Goal: Task Accomplishment & Management: Complete application form

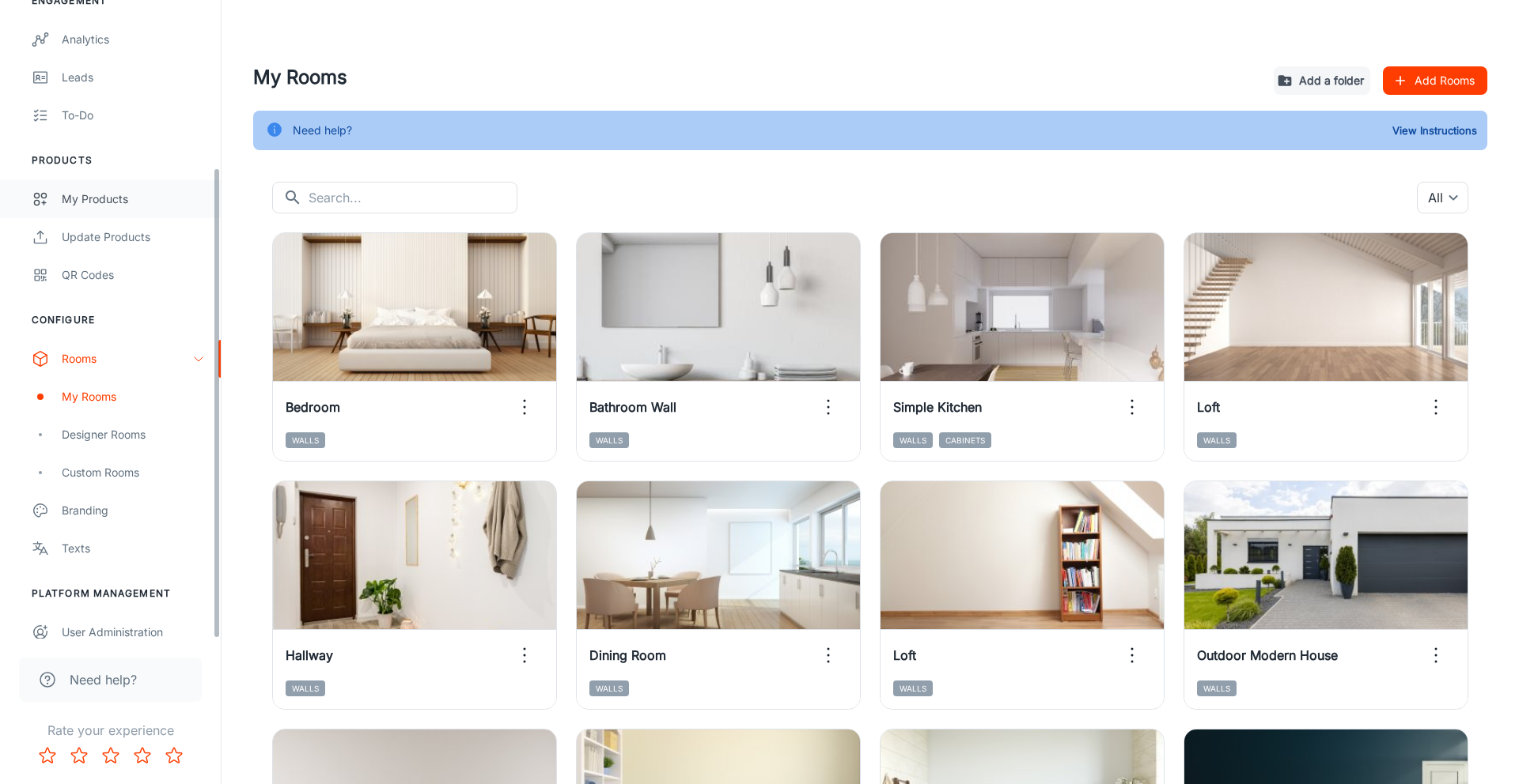
scroll to position [226, 0]
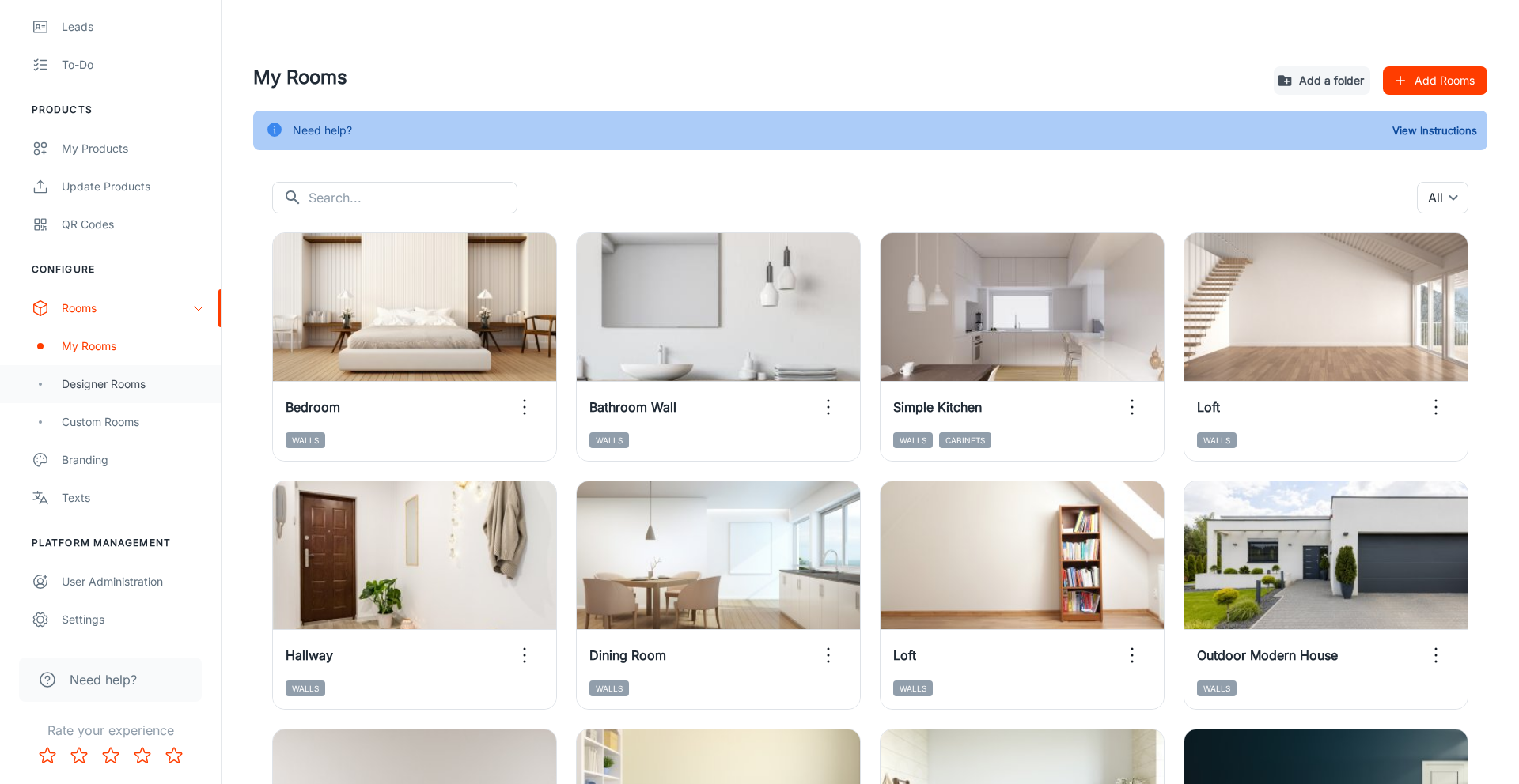
click at [108, 392] on div "Designer Rooms" at bounding box center [110, 385] width 221 height 38
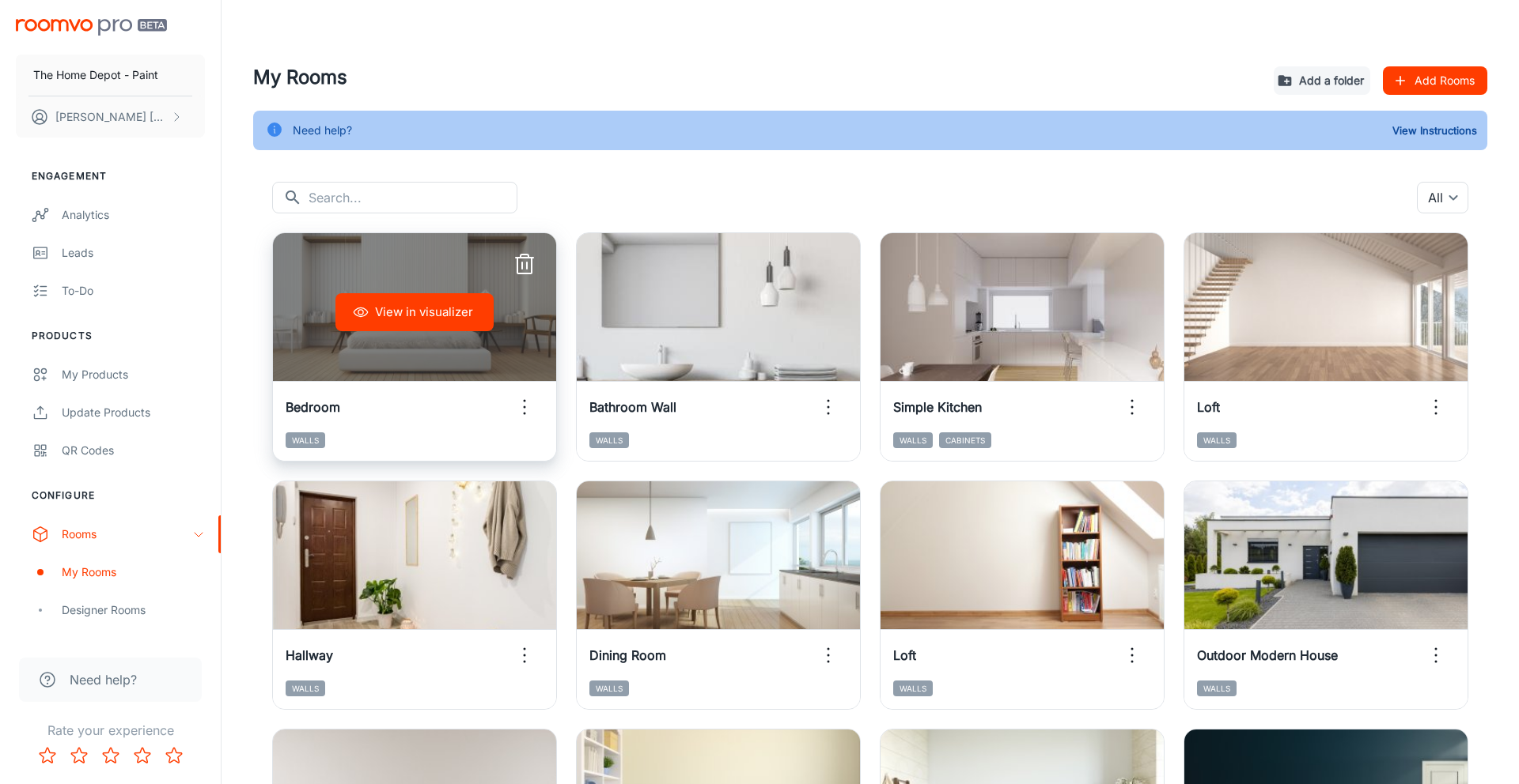
click at [409, 317] on button "View in visualizer" at bounding box center [414, 312] width 159 height 38
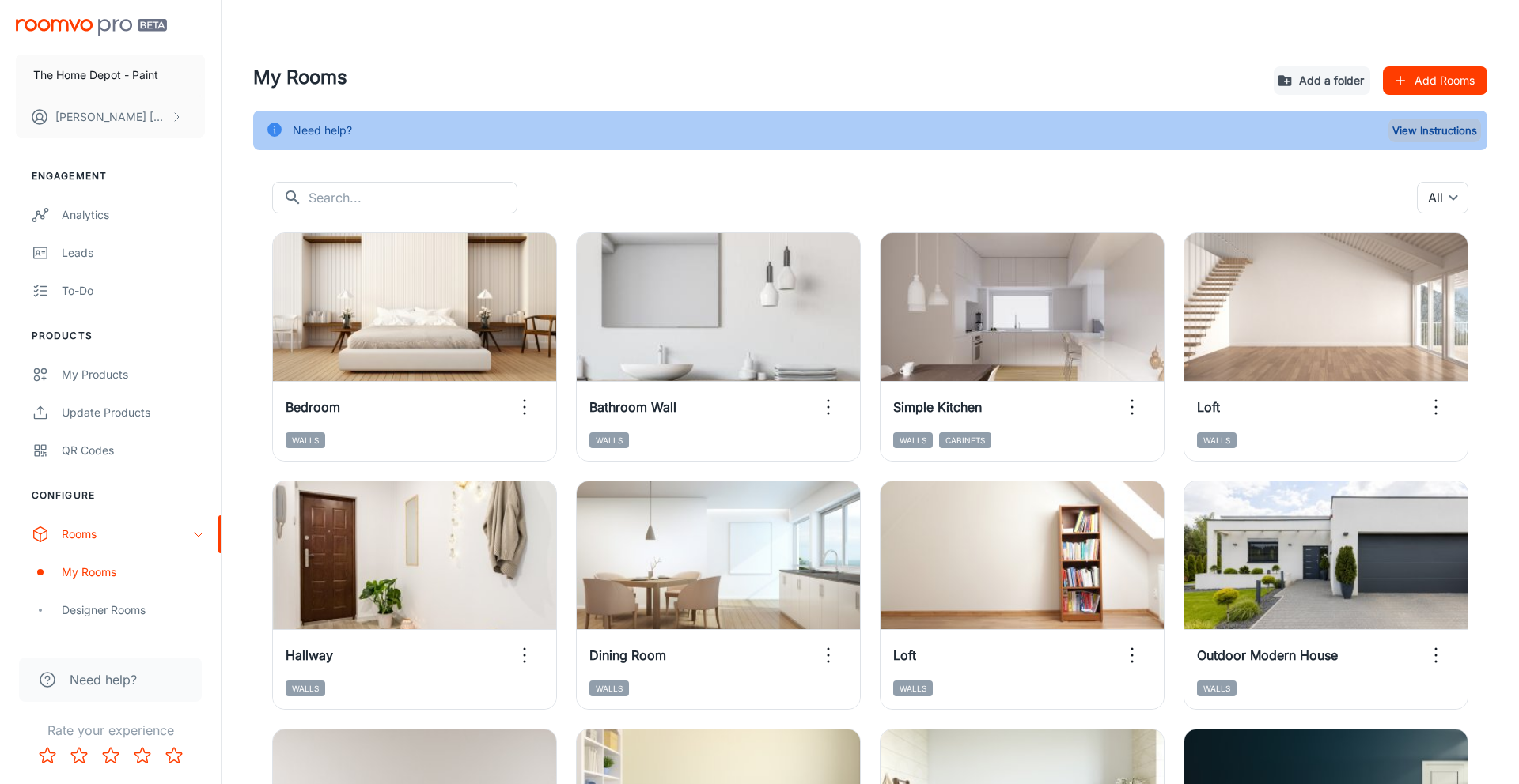
click at [1404, 136] on button "View Instructions" at bounding box center [1434, 131] width 92 height 24
click at [864, 160] on div "My Rooms Add a folder Add Rooms Need help? View Instructions ​ ​ All ​ View in …" at bounding box center [870, 510] width 1272 height 895
click at [91, 607] on div "Designer Rooms" at bounding box center [133, 611] width 143 height 18
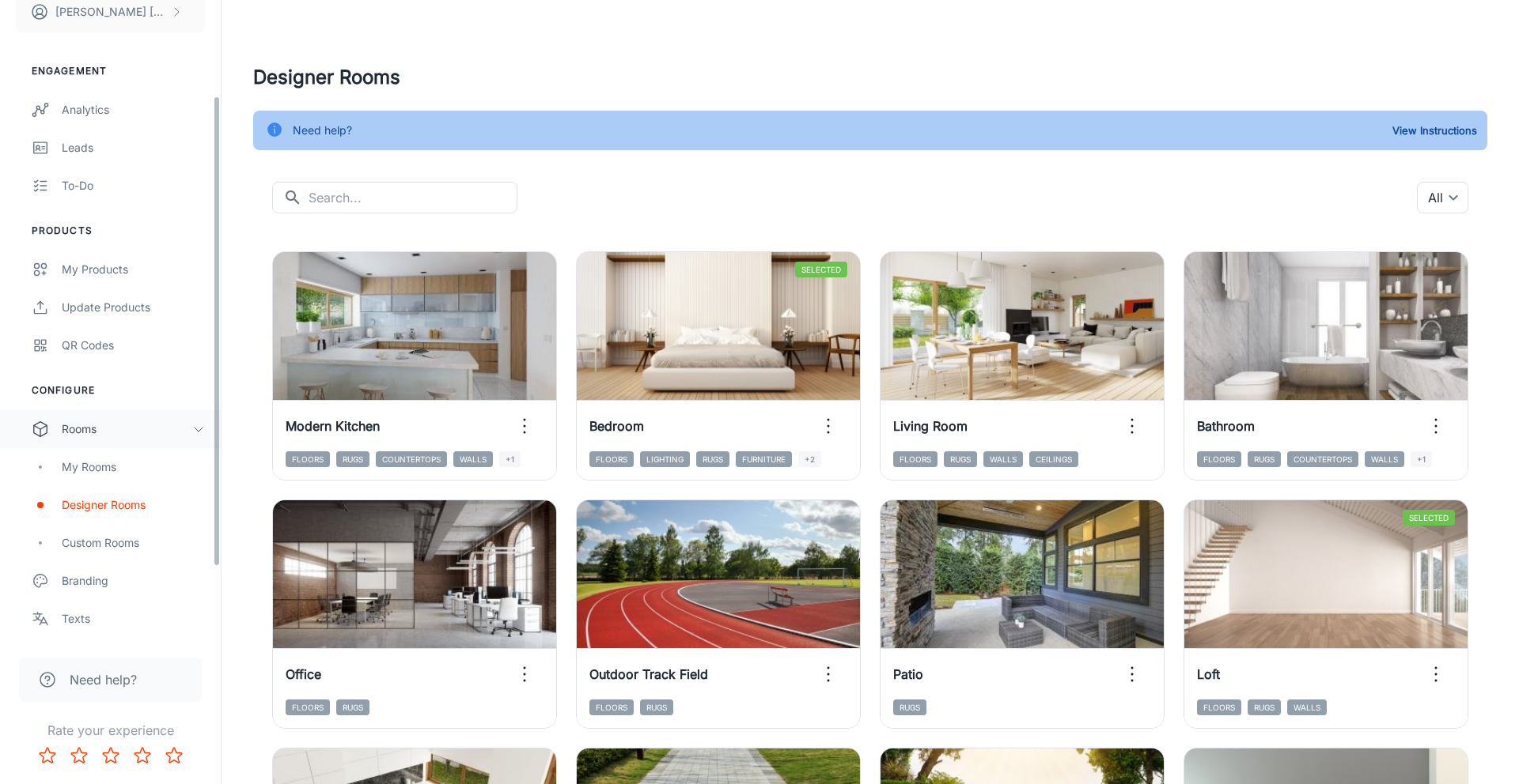
scroll to position [141, 0]
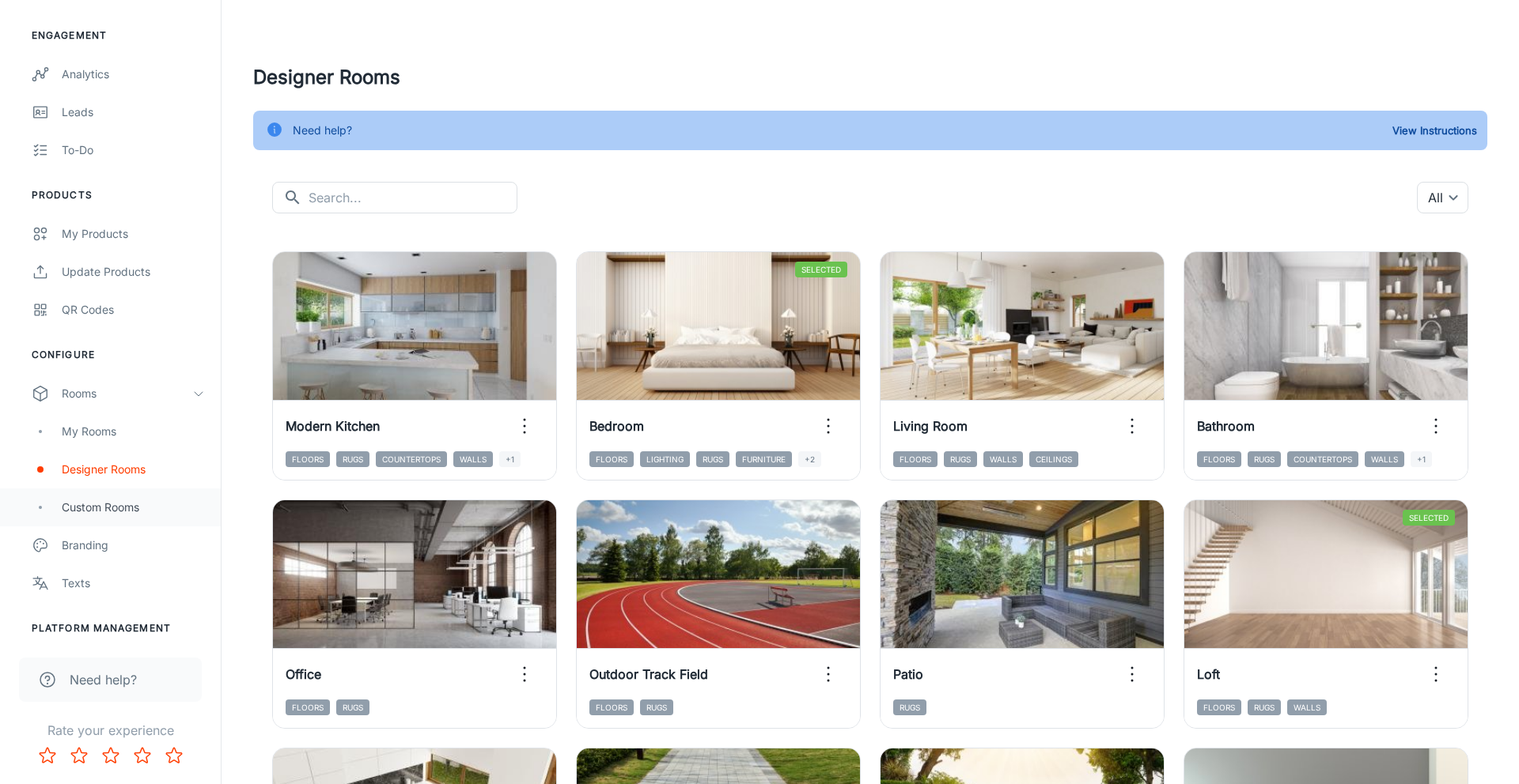
click at [127, 500] on div "Custom Rooms" at bounding box center [133, 507] width 143 height 18
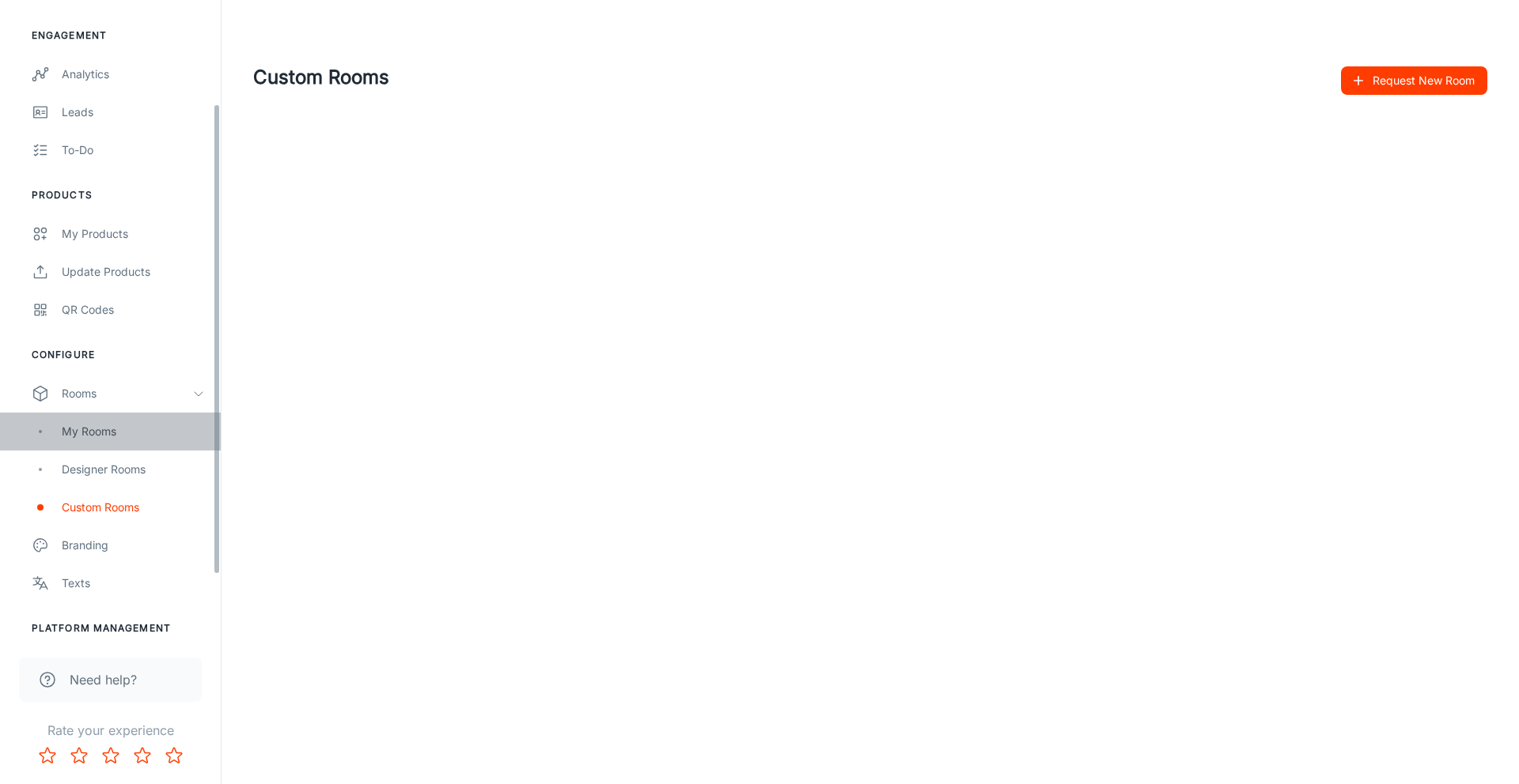
click at [130, 435] on div "My Rooms" at bounding box center [133, 432] width 143 height 18
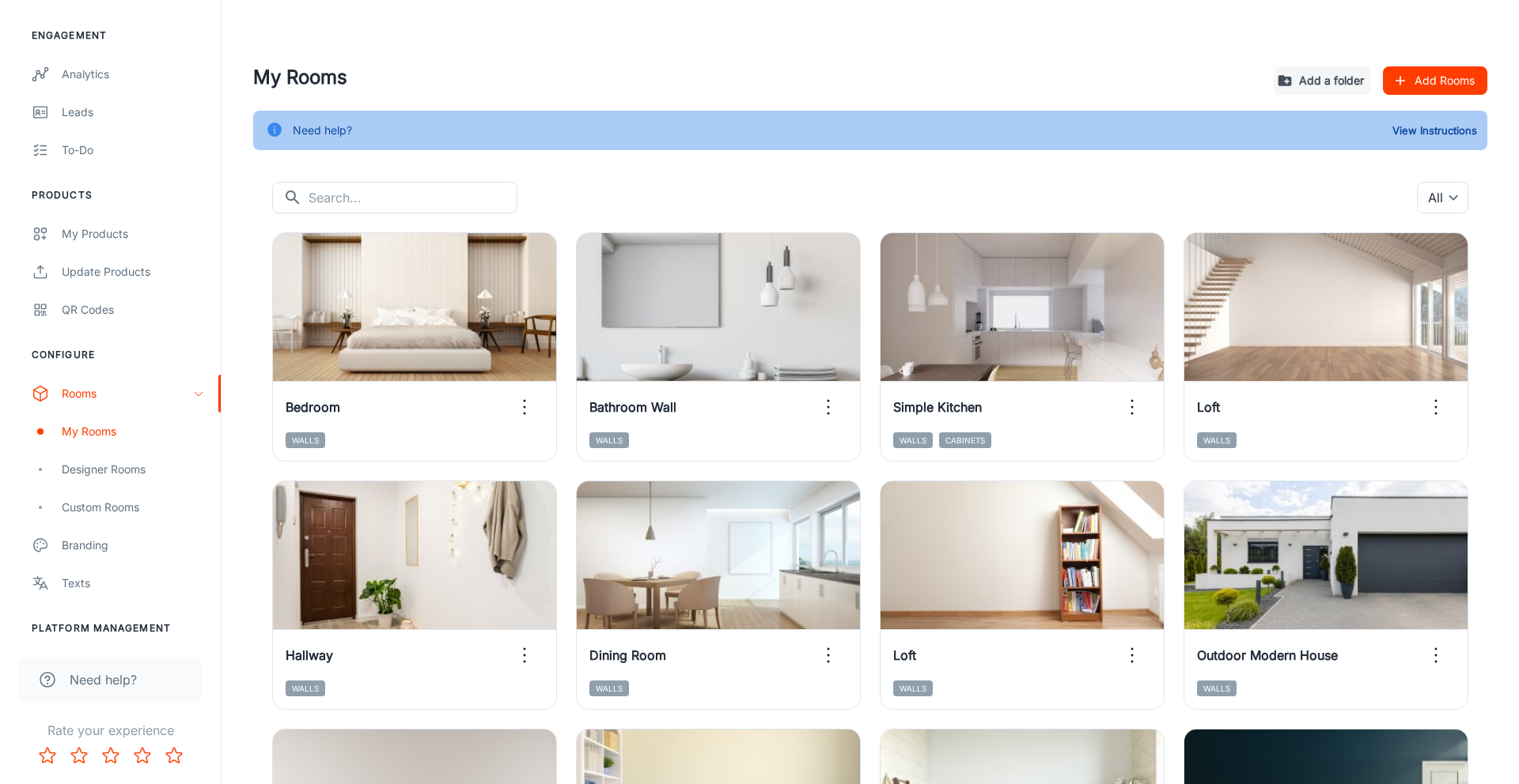
click at [1407, 84] on icon "button" at bounding box center [1400, 80] width 16 height 16
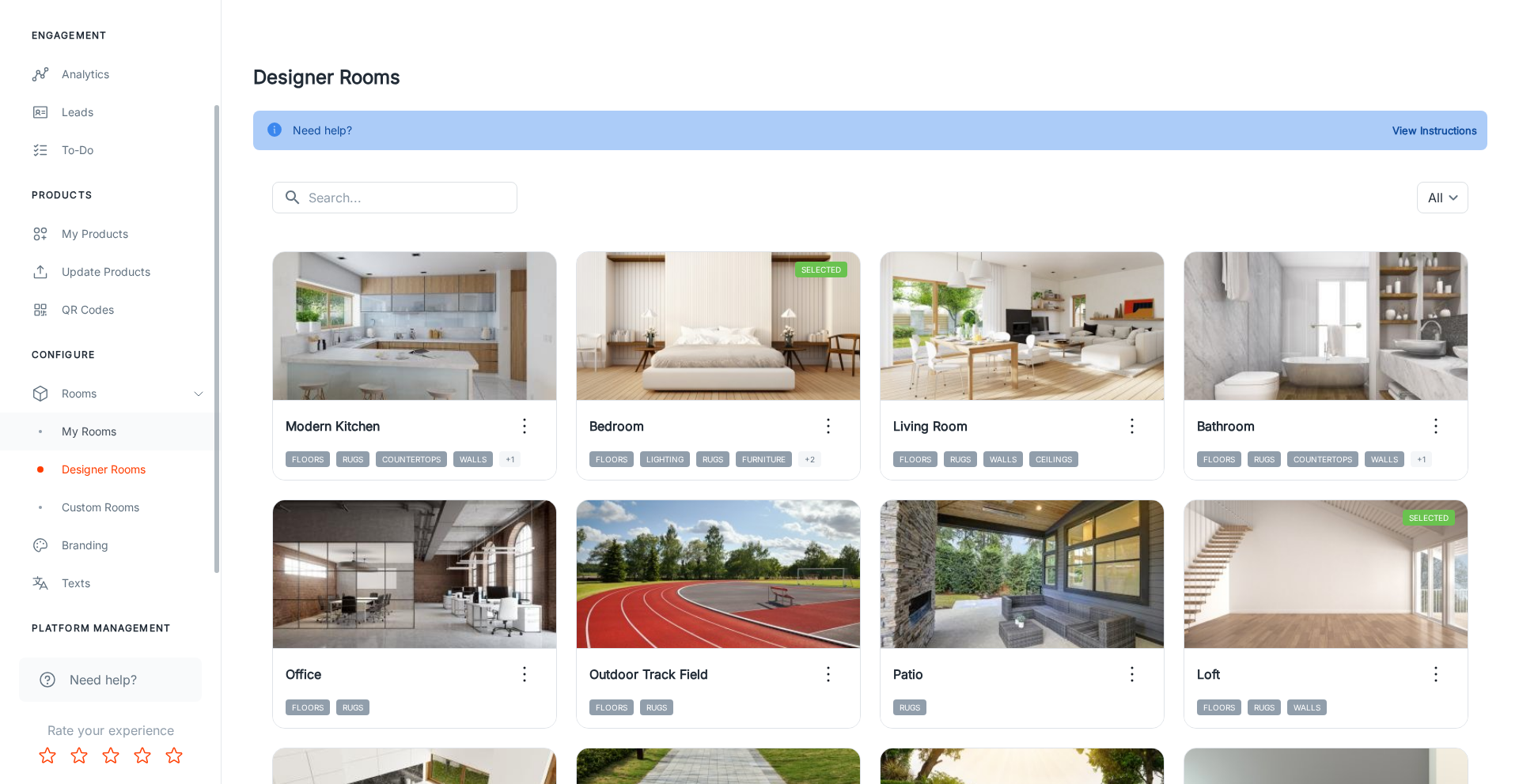
click at [106, 425] on div "My Rooms" at bounding box center [133, 432] width 143 height 18
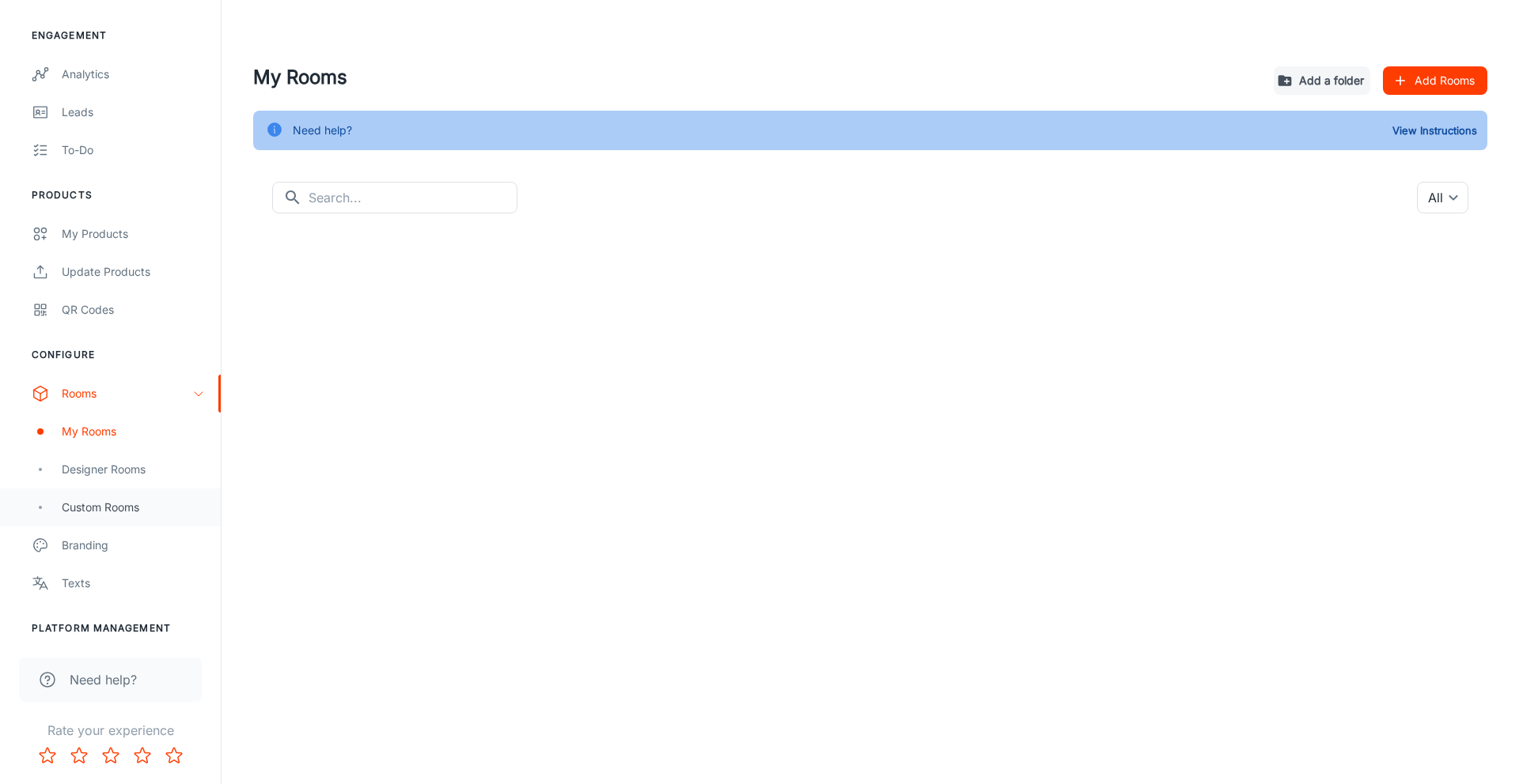
click at [100, 506] on div "Custom Rooms" at bounding box center [133, 507] width 143 height 18
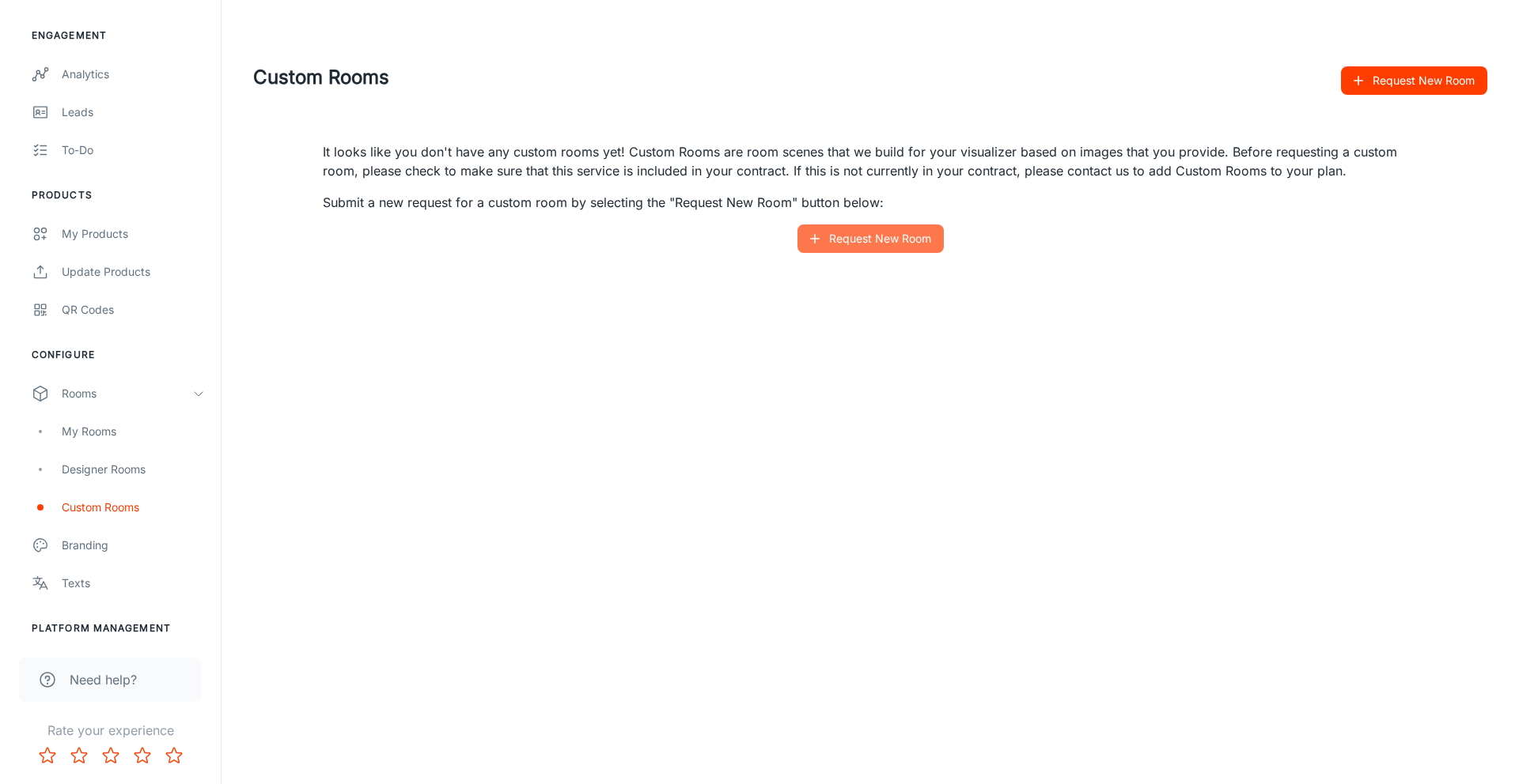
click at [926, 235] on button "Request New Room" at bounding box center [871, 239] width 147 height 29
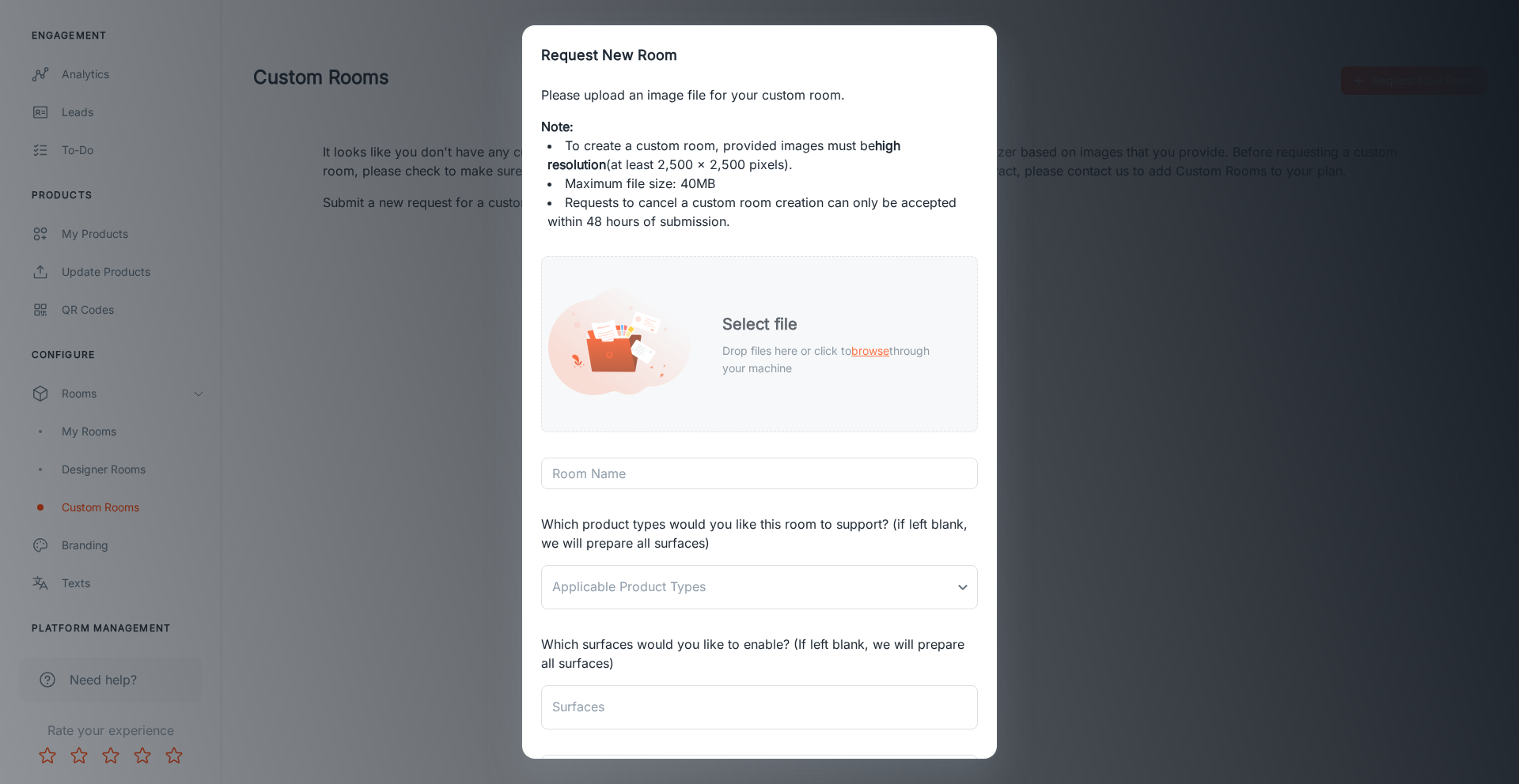
click at [734, 346] on p "Drop files here or click to browse through your machine" at bounding box center [836, 359] width 229 height 35
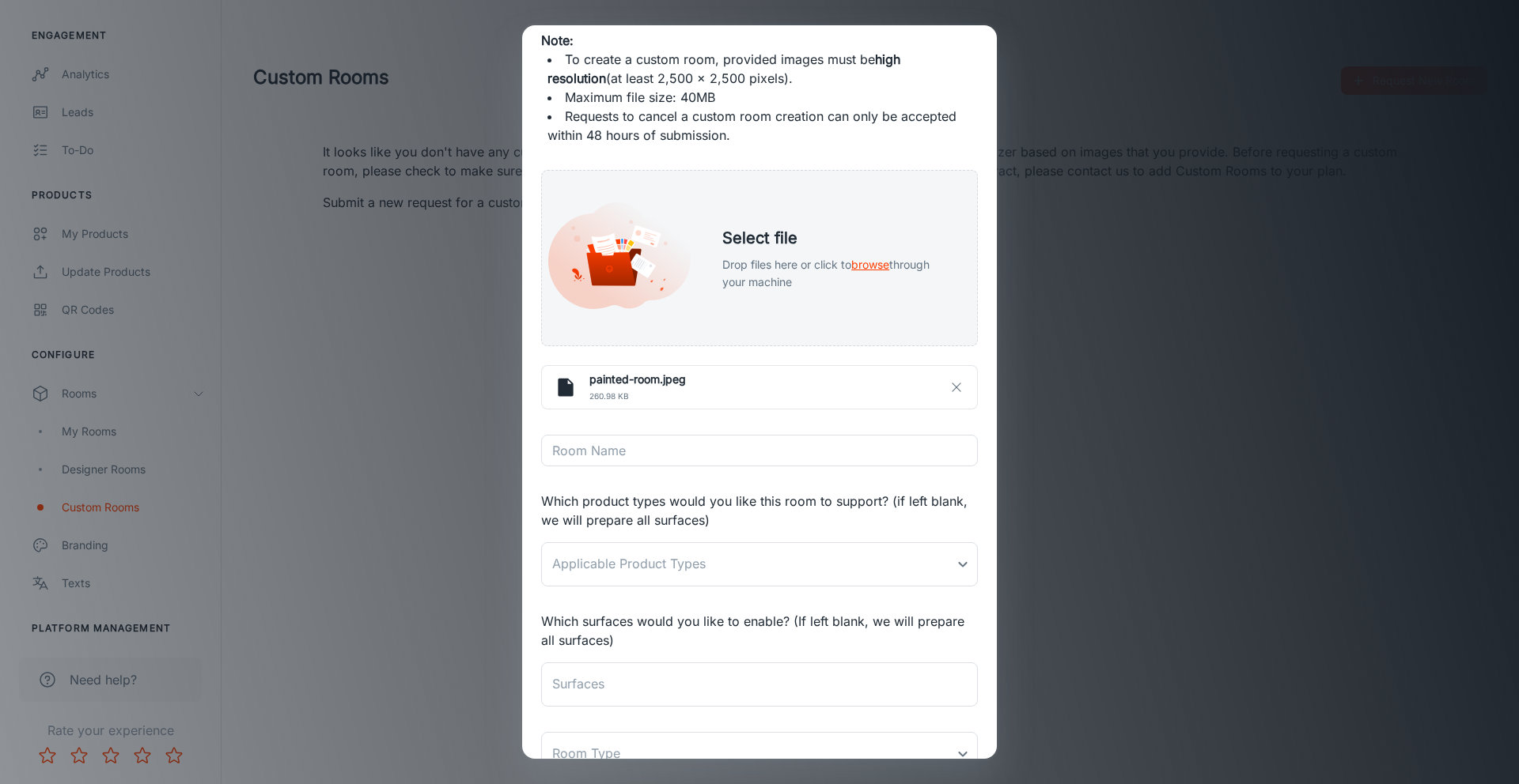
scroll to position [102, 0]
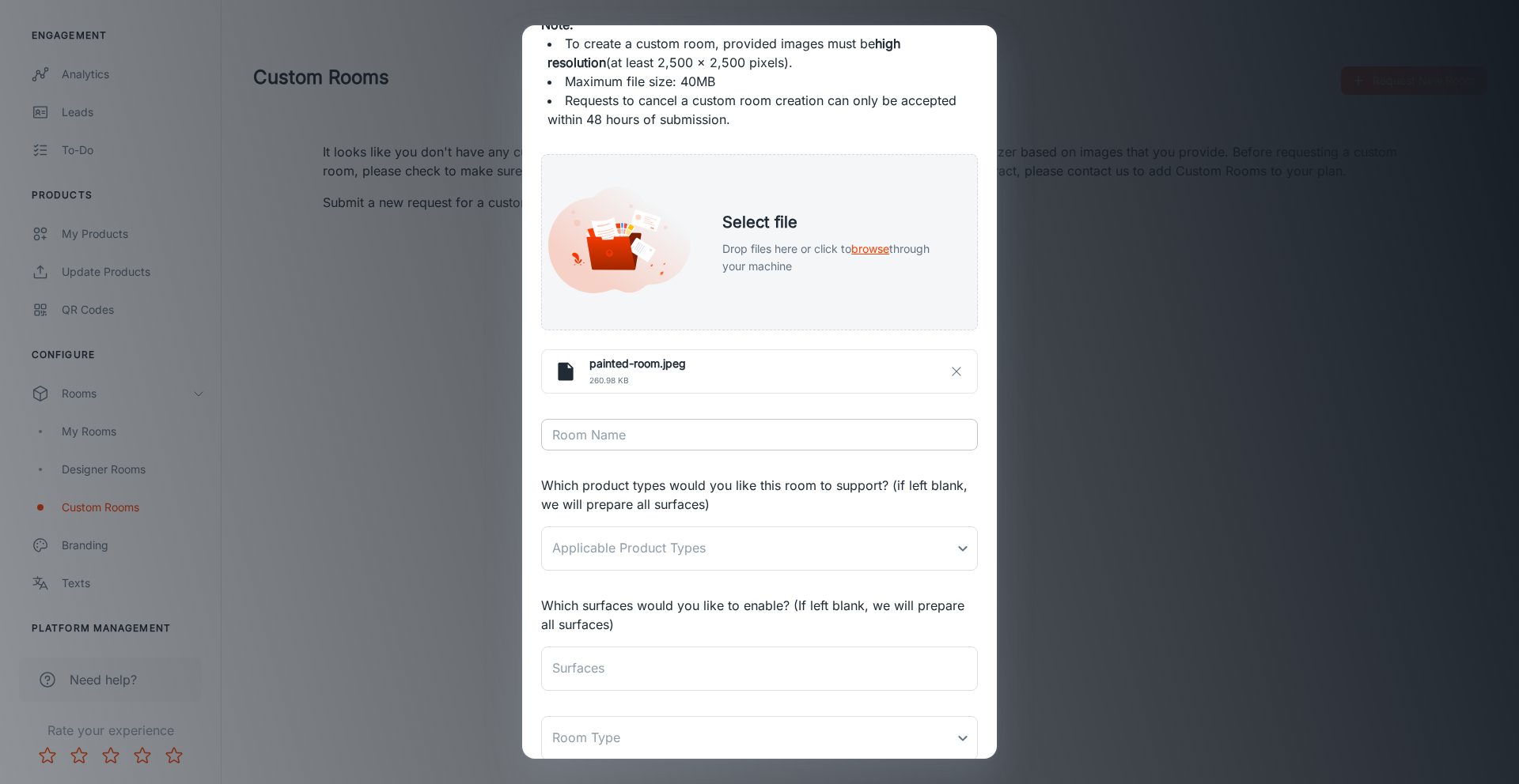
click at [667, 436] on input "Room Name" at bounding box center [760, 435] width 436 height 32
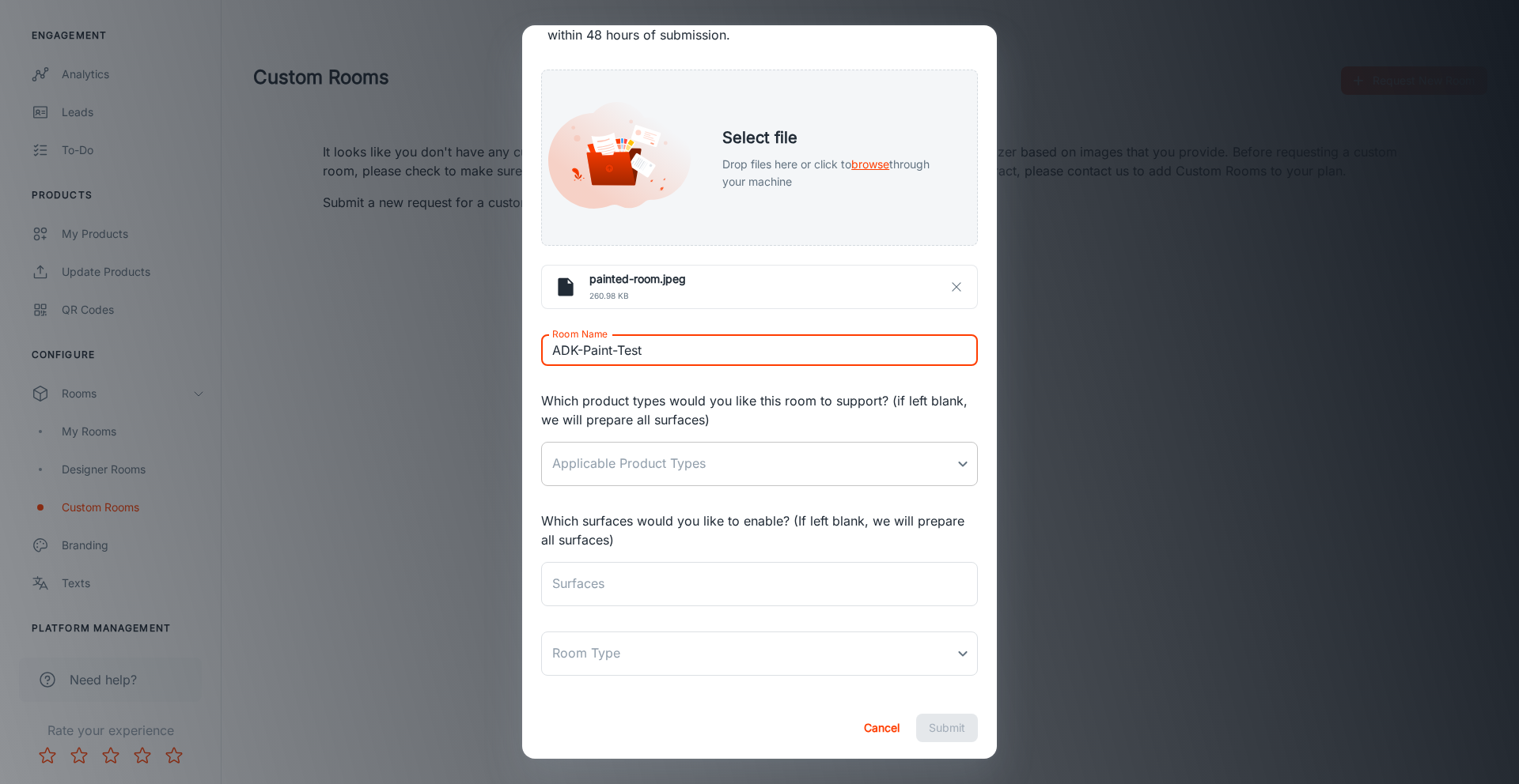
type input "ADK-Paint-Test"
click at [812, 457] on body "The Home Depot - Paint Alejandro Hernandez Engagement Analytics Leads To-do Pro…" at bounding box center [760, 392] width 1519 height 784
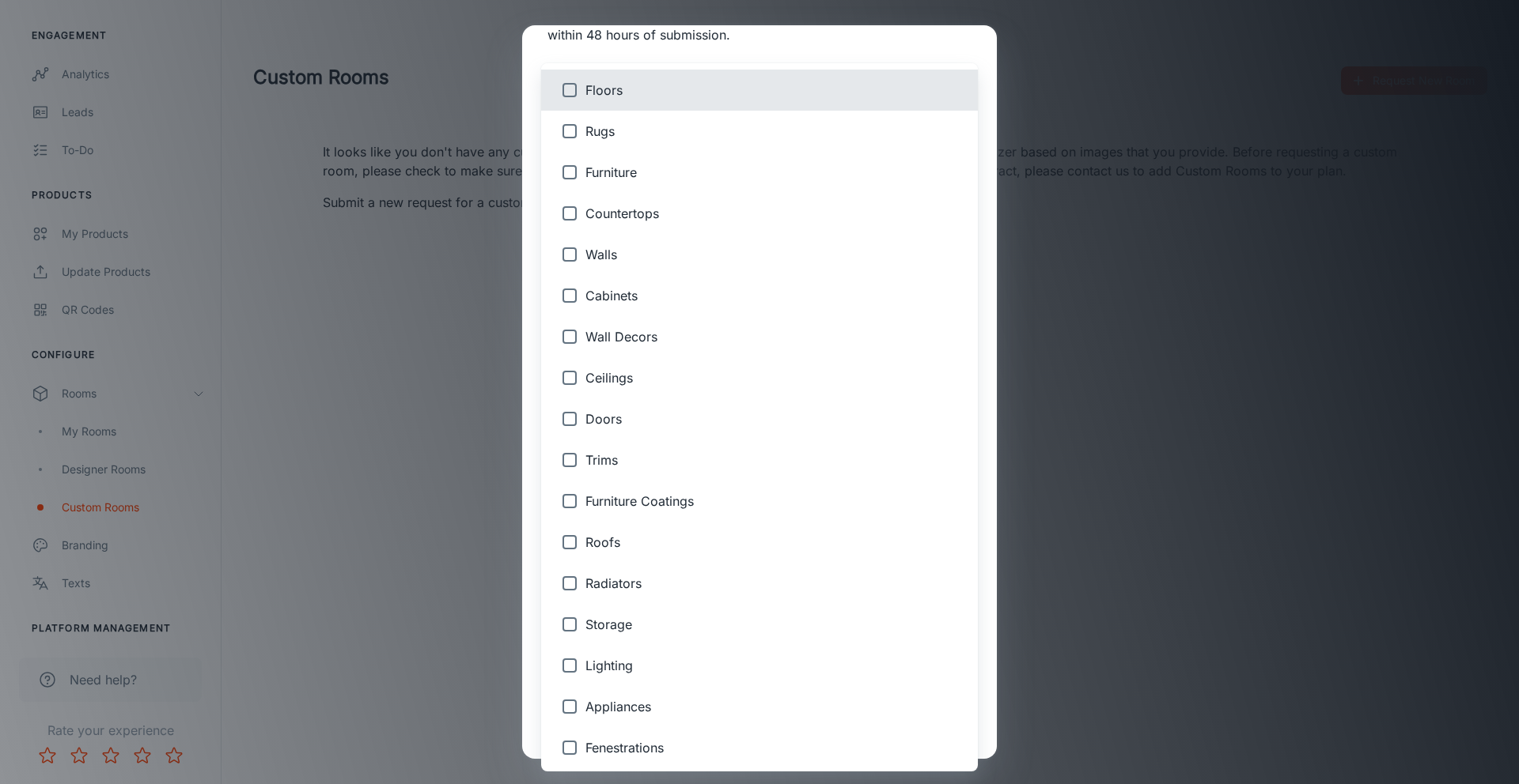
click at [652, 260] on span "Walls" at bounding box center [774, 254] width 380 height 19
type input "5"
checkbox input "true"
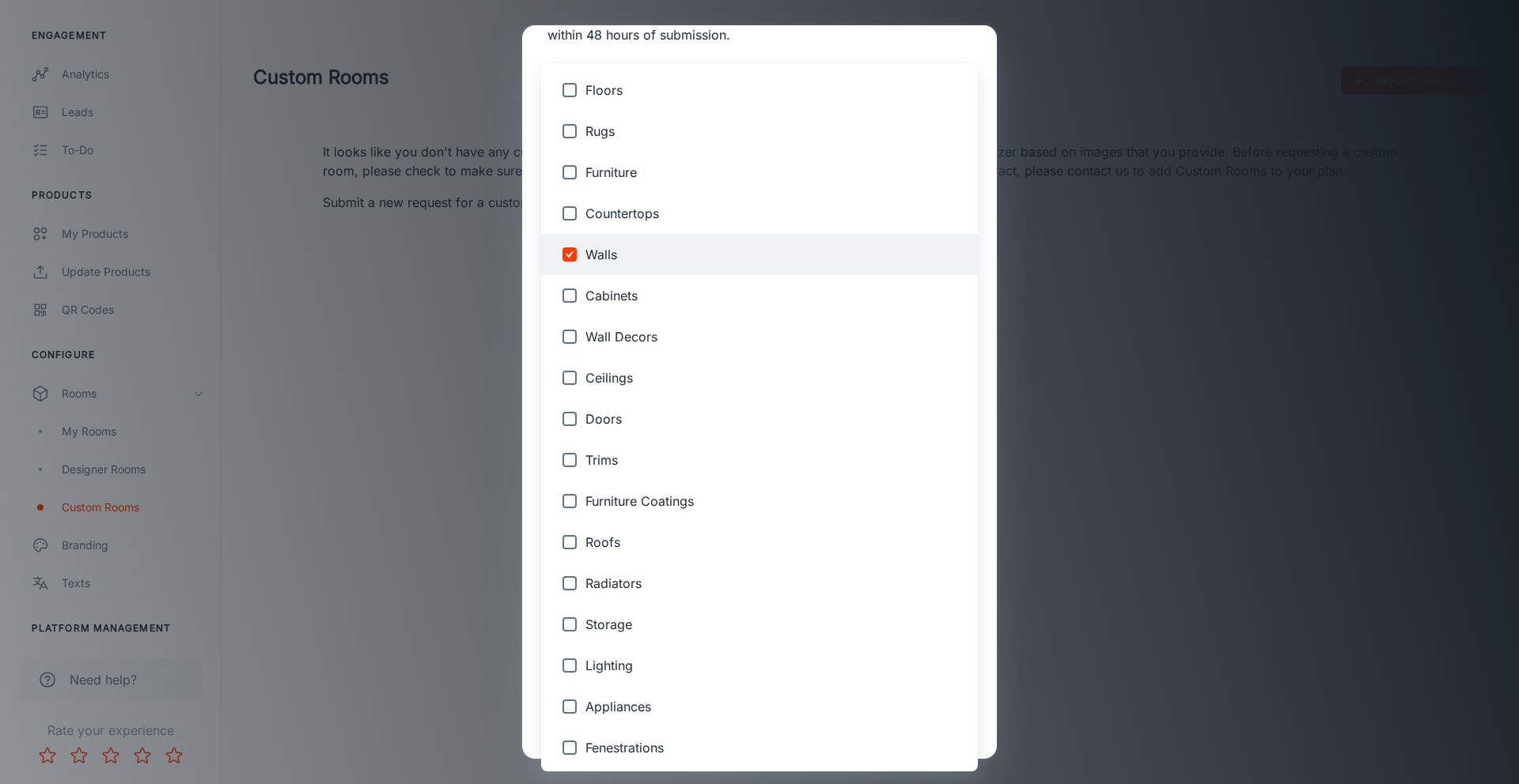
click at [1192, 301] on div at bounding box center [760, 392] width 1519 height 784
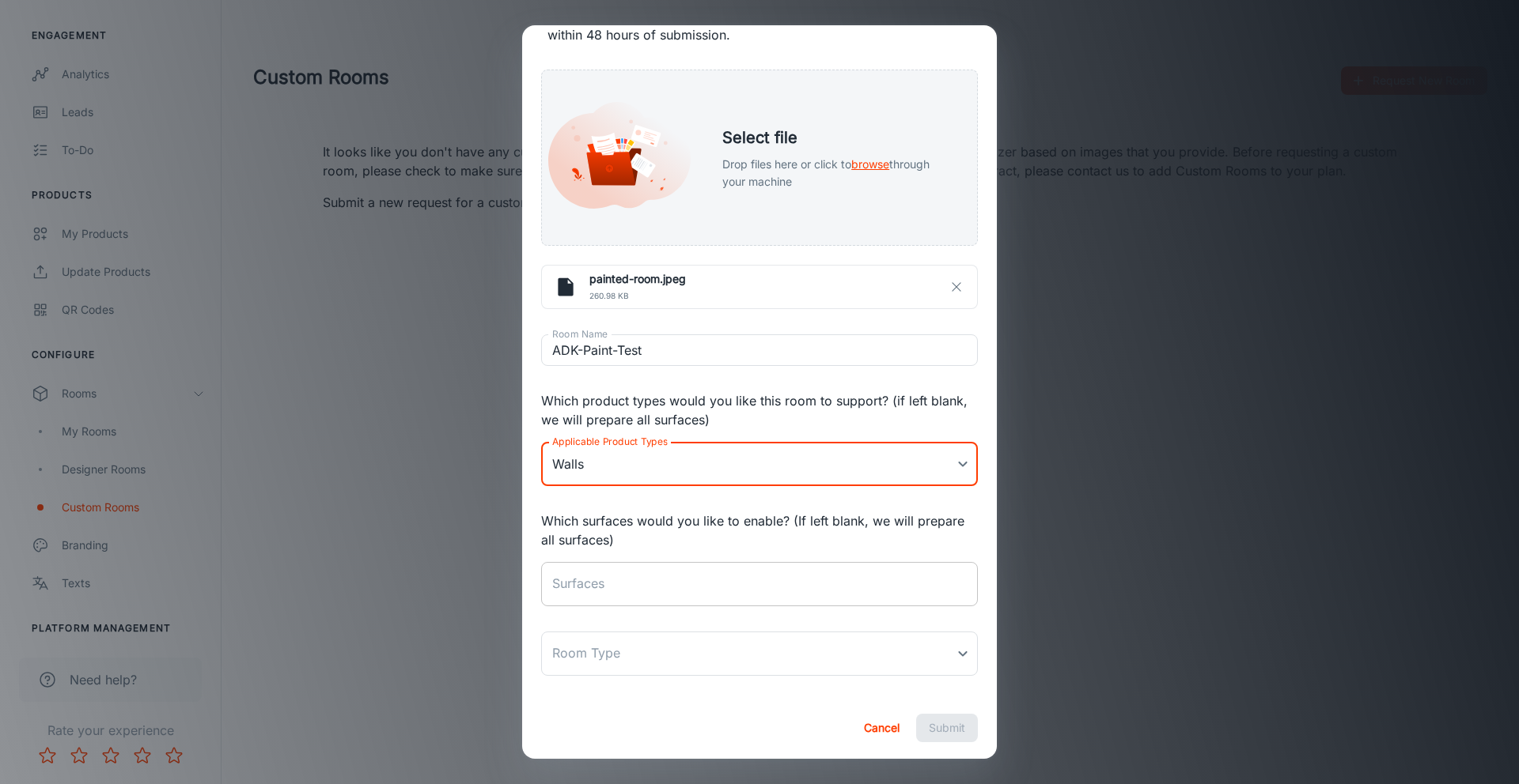
click at [705, 579] on textarea "Surfaces" at bounding box center [760, 585] width 414 height 18
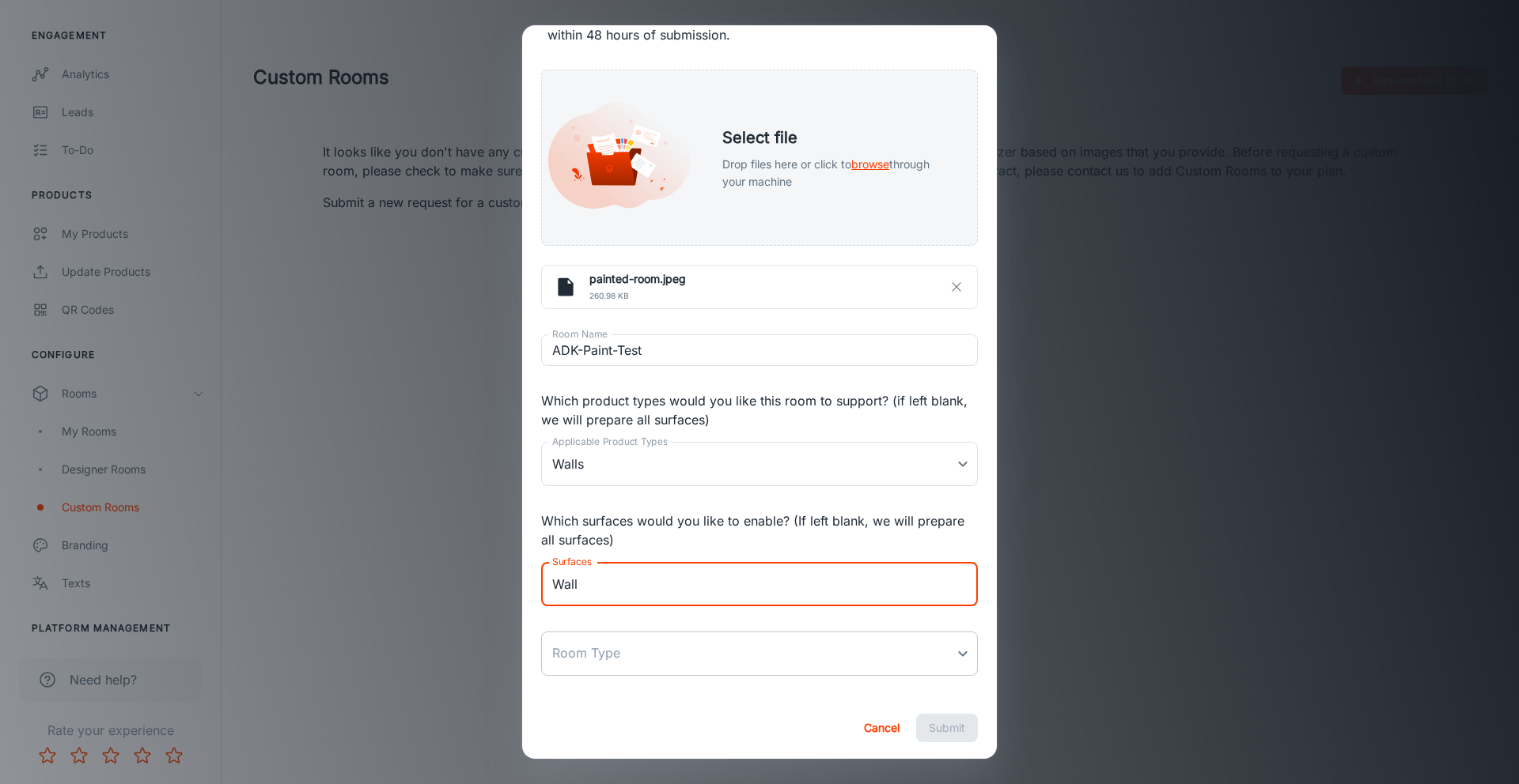
type textarea "Wall"
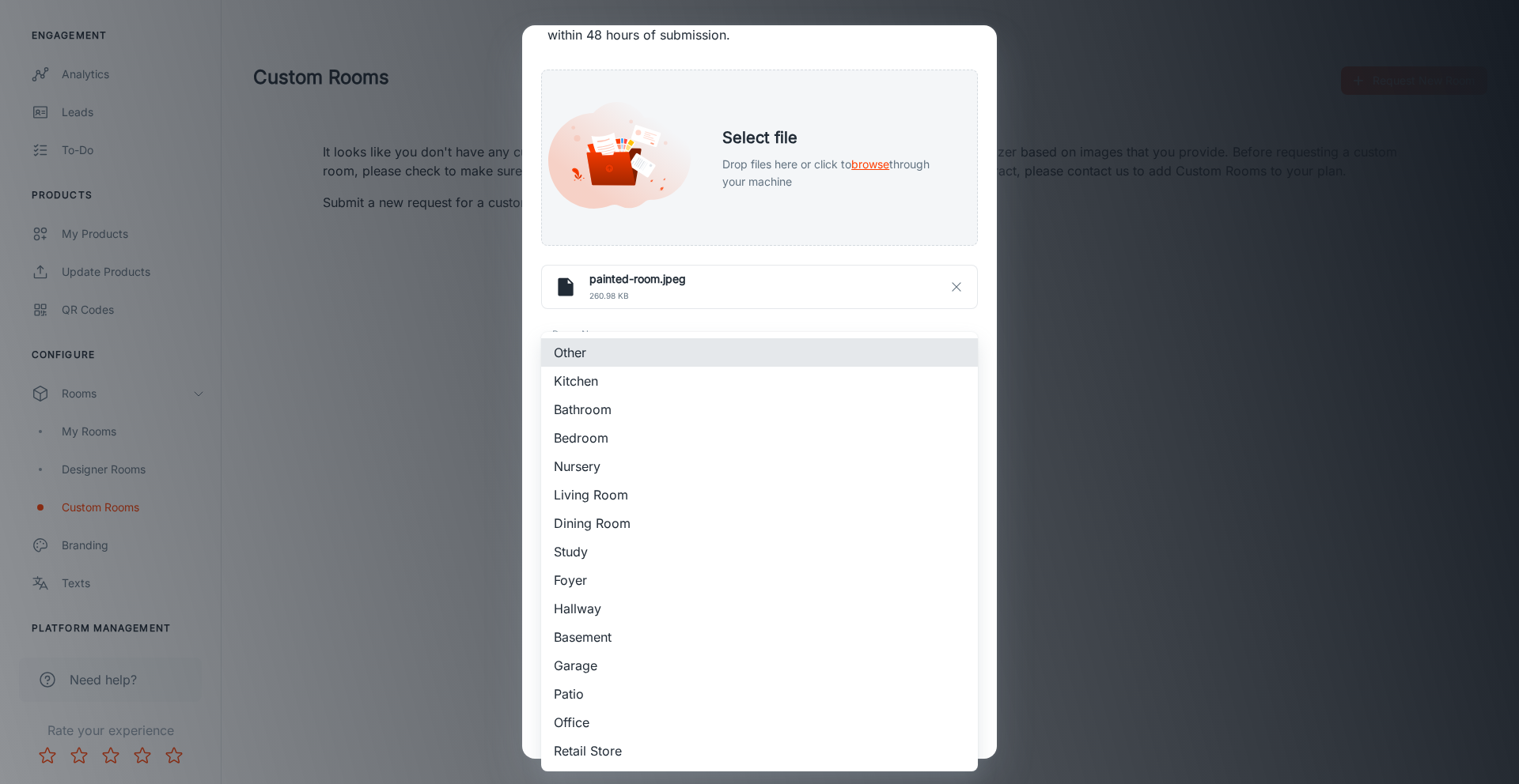
click at [683, 639] on body "The Home Depot - Paint Alejandro Hernandez Engagement Analytics Leads To-do Pro…" at bounding box center [760, 392] width 1519 height 784
click at [649, 440] on li "Bedroom" at bounding box center [760, 438] width 436 height 29
type input "4"
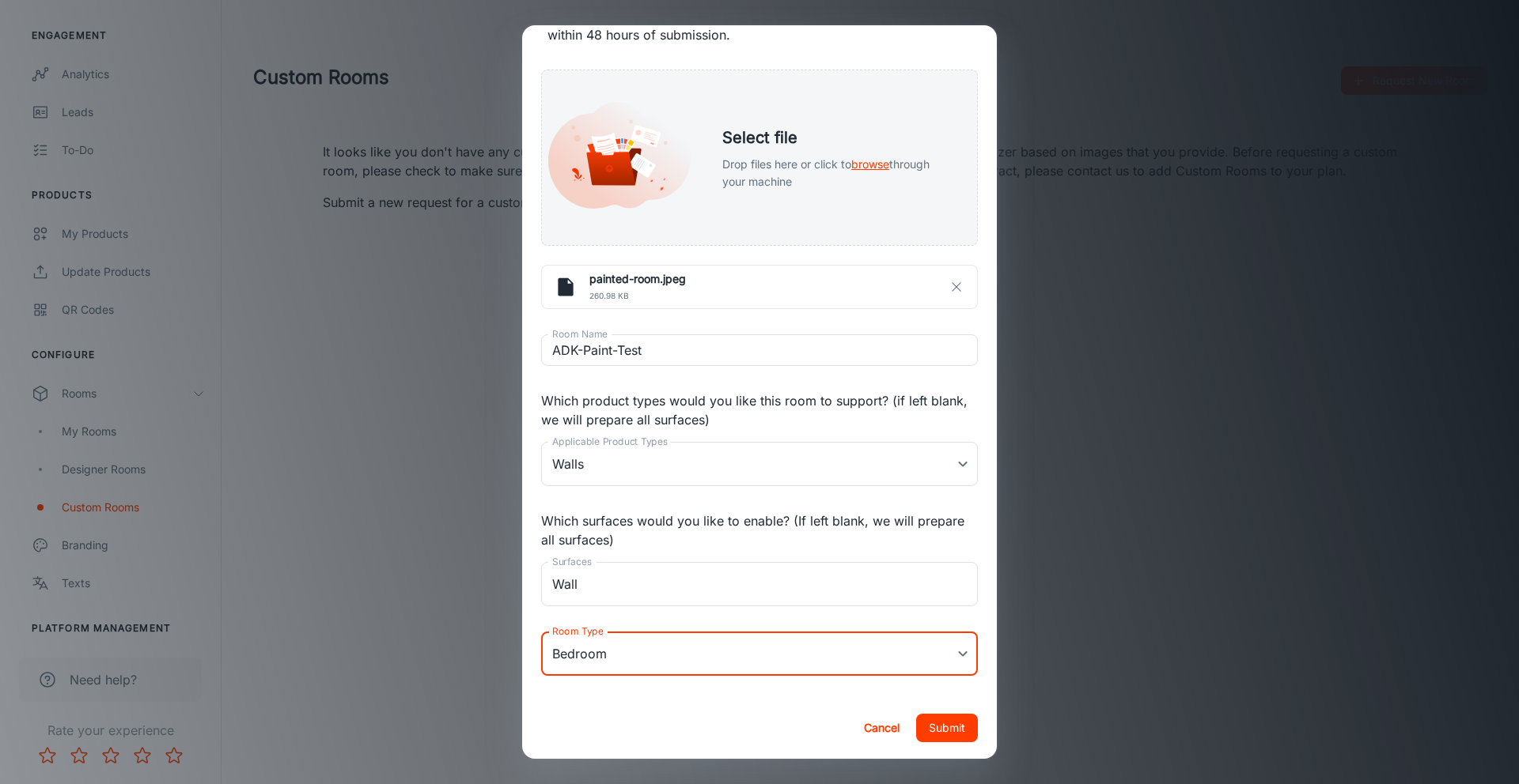
click at [934, 731] on button "Submit" at bounding box center [947, 728] width 61 height 29
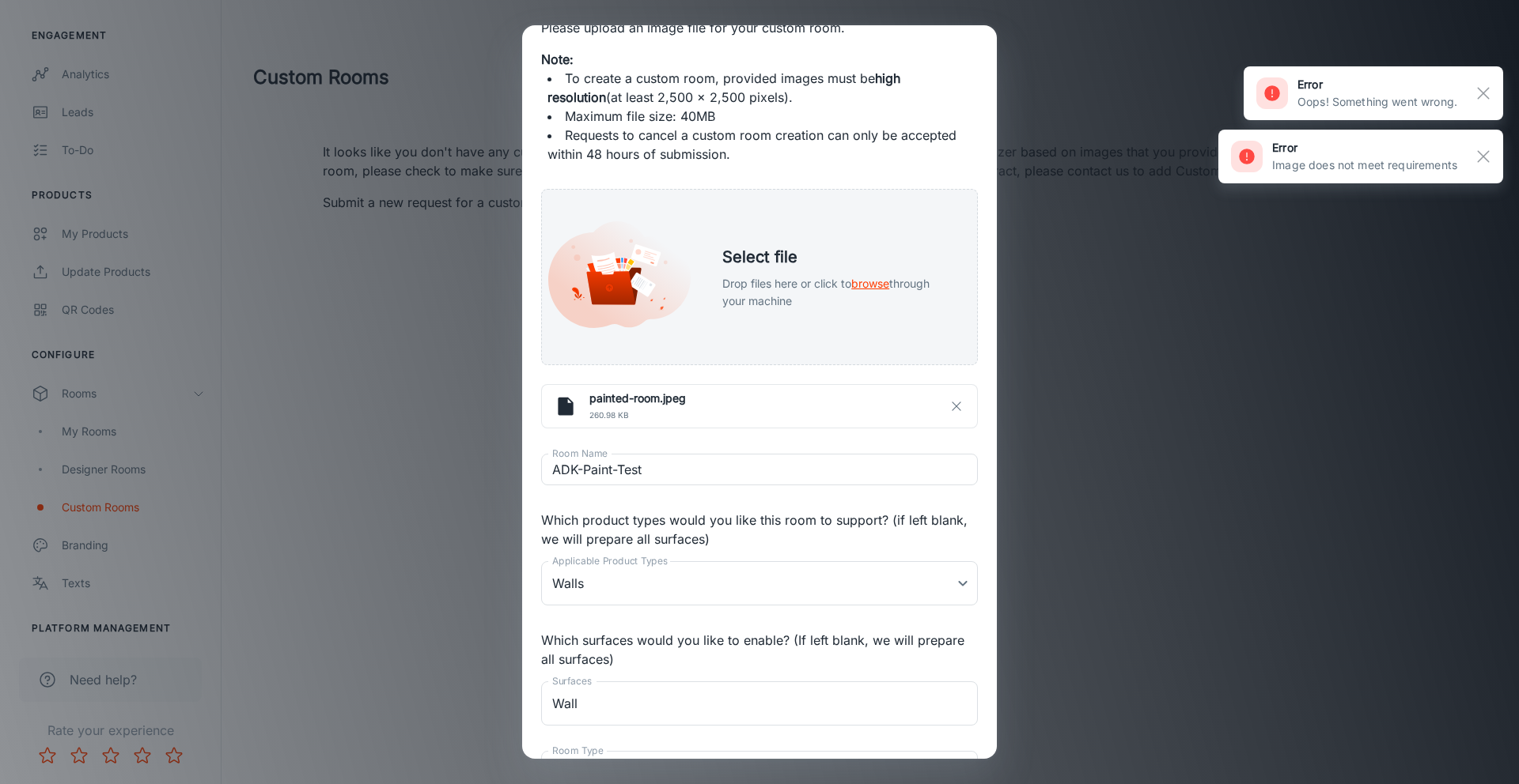
scroll to position [0, 0]
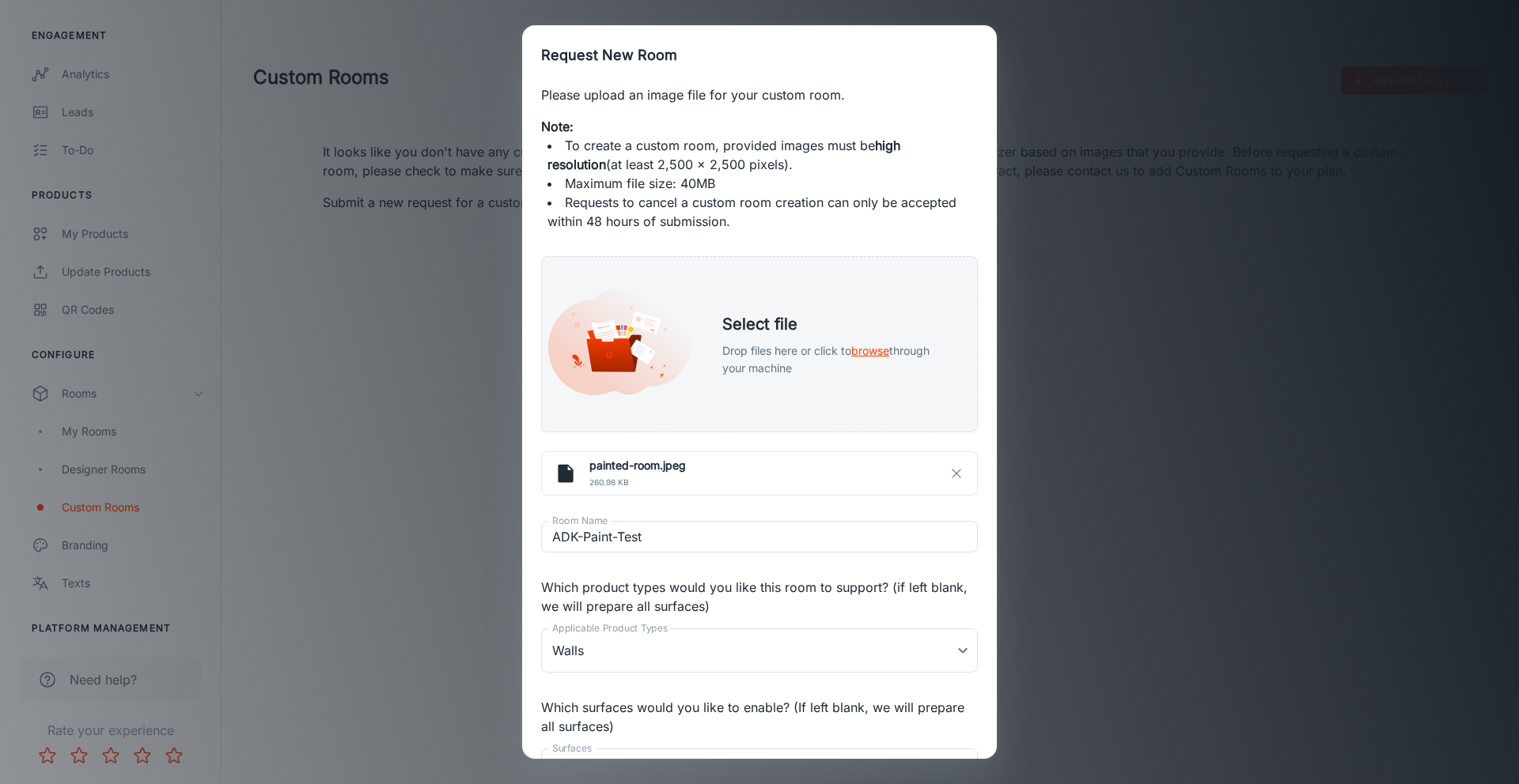
click at [487, 321] on div "Request New Room Please upload an image file for your custom room. Note: To cre…" at bounding box center [760, 392] width 1519 height 784
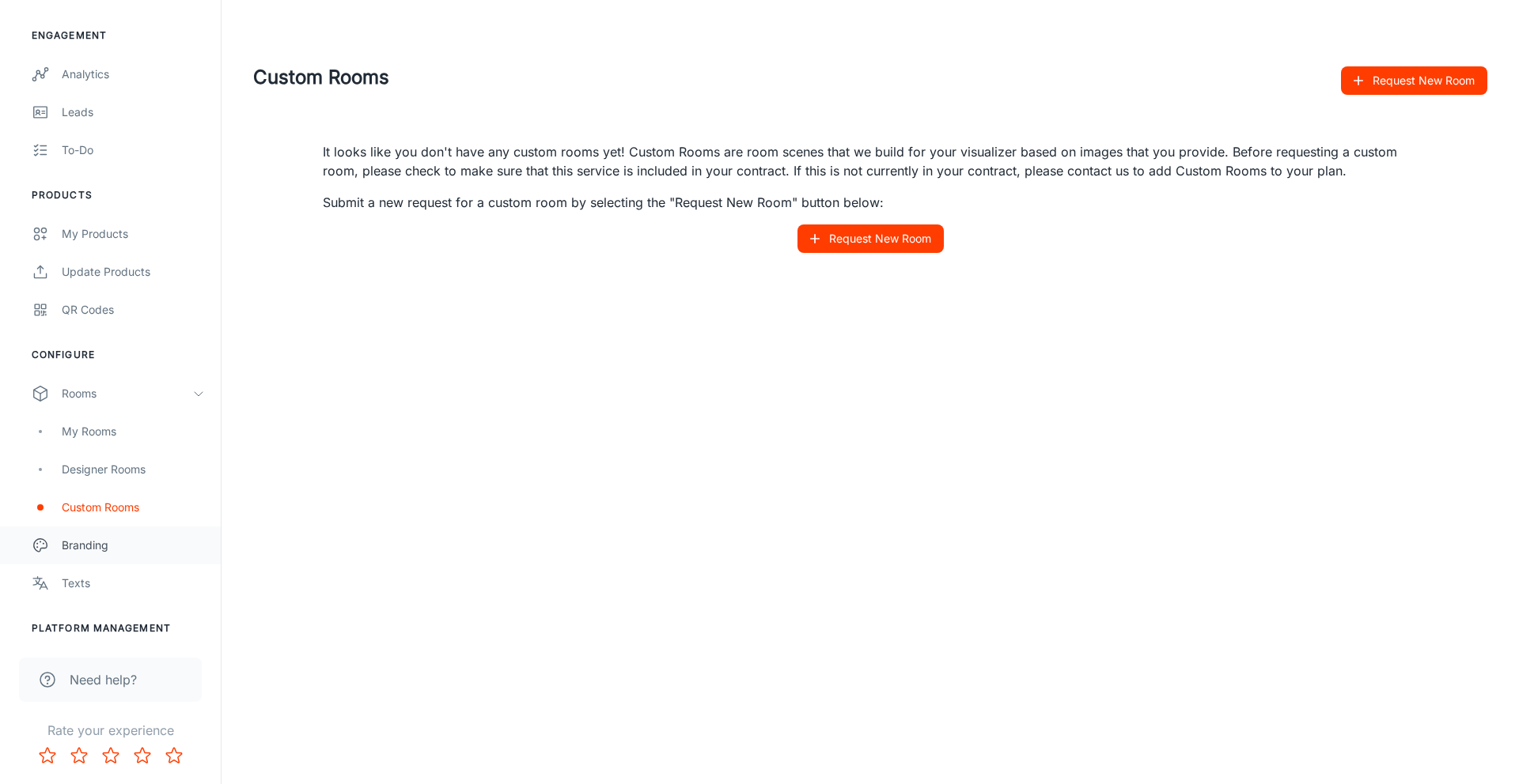
click at [75, 538] on div "Branding" at bounding box center [133, 546] width 143 height 18
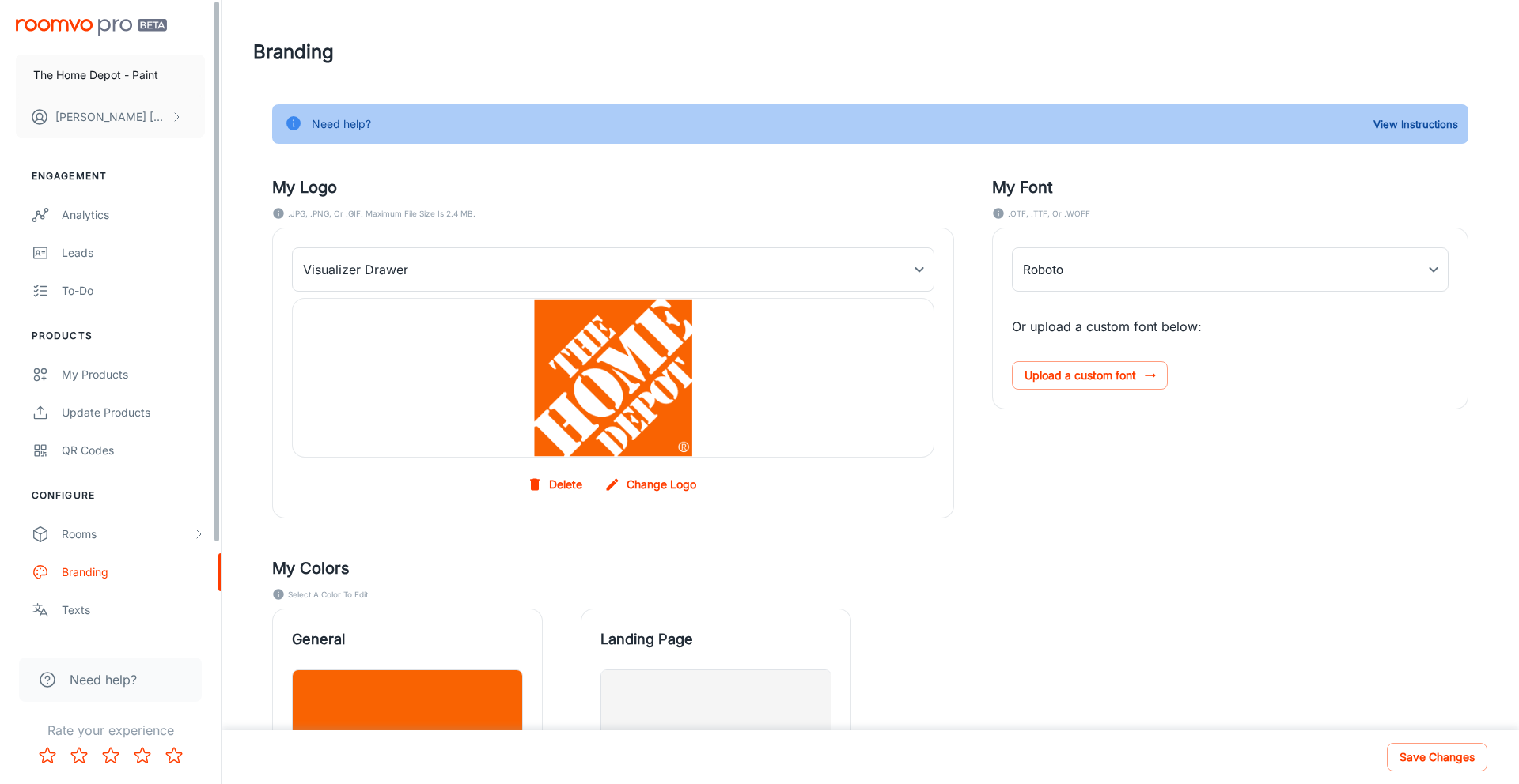
type input "HelveticaNeueR"
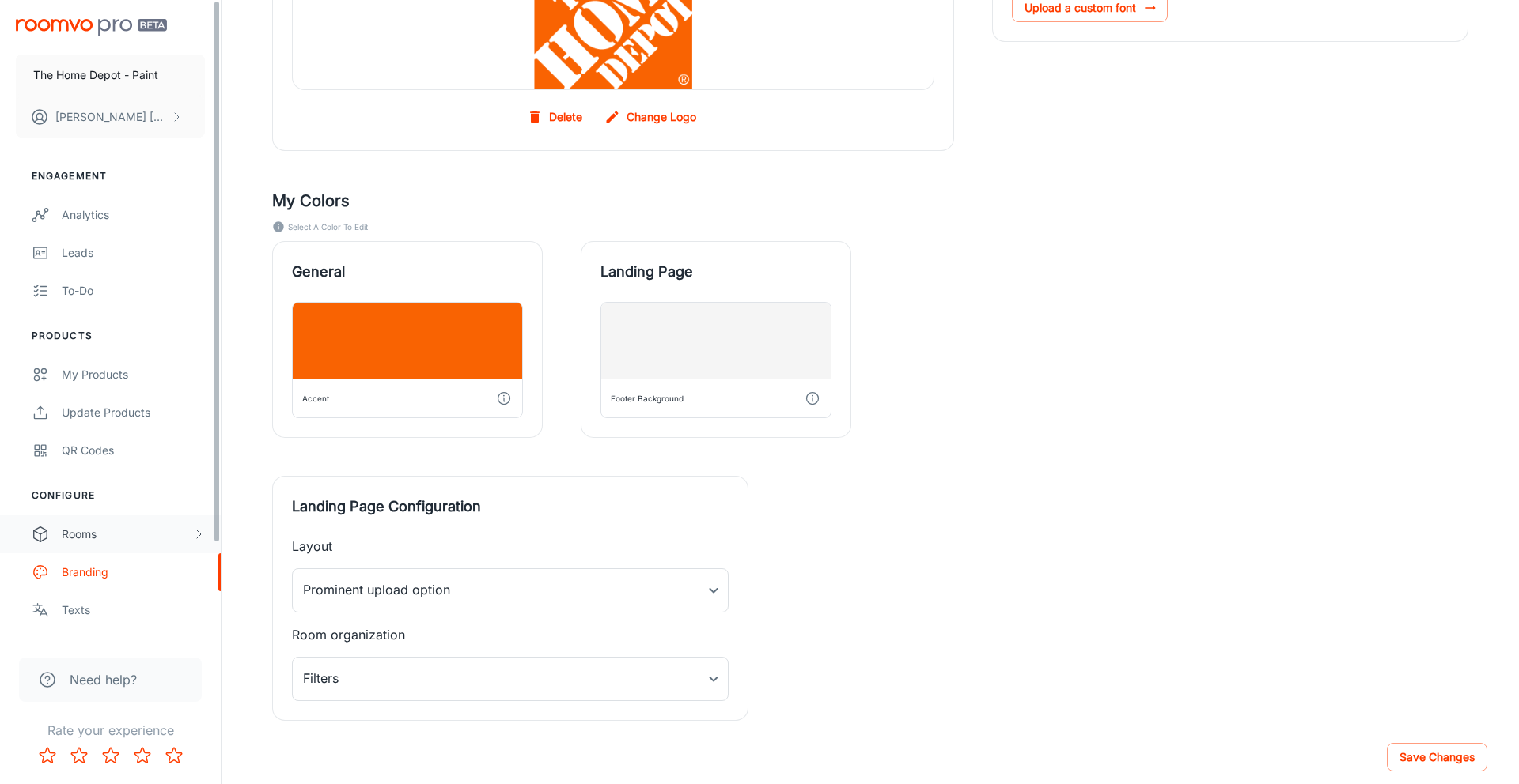
scroll to position [112, 0]
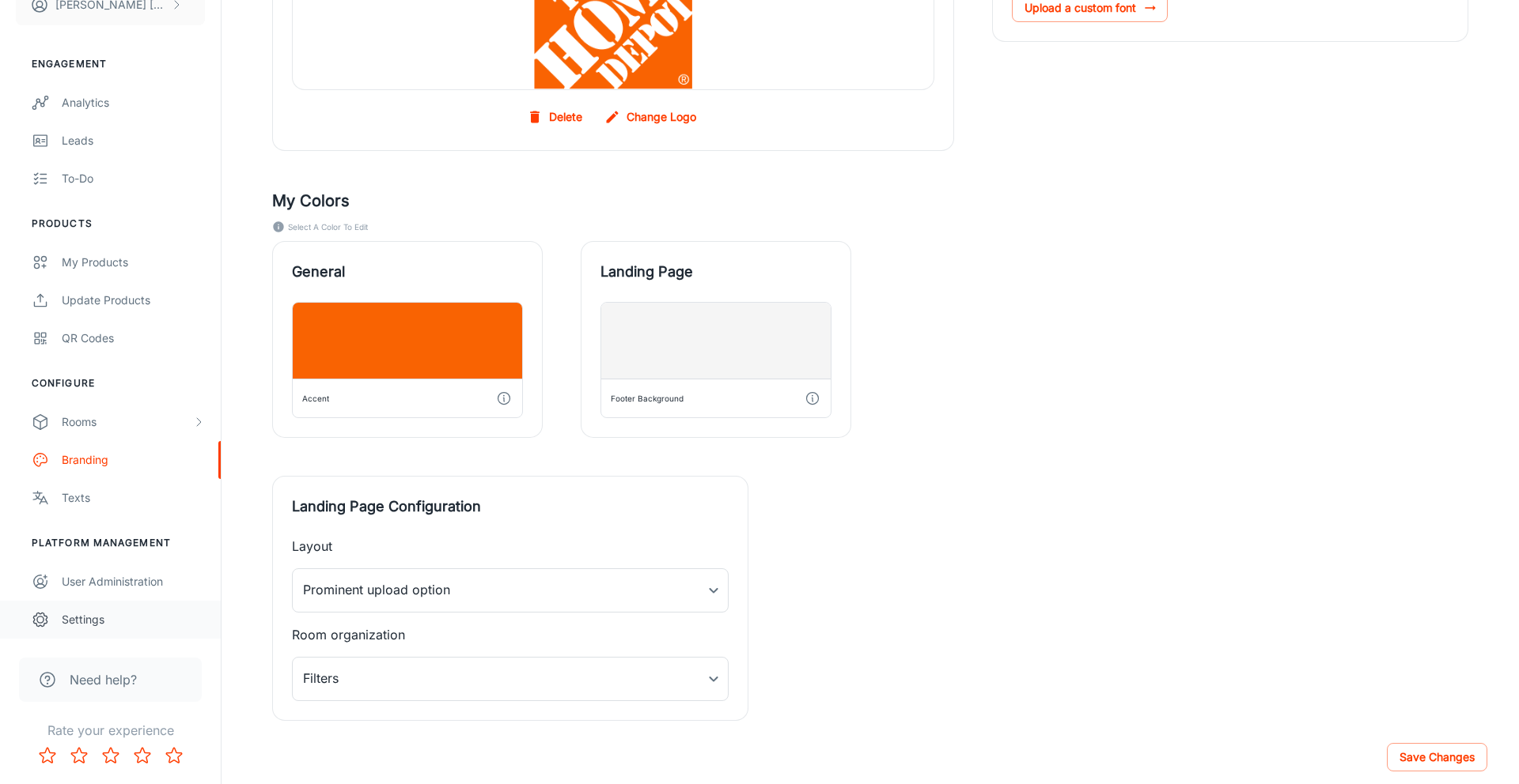
click at [84, 613] on div "Settings" at bounding box center [133, 620] width 143 height 18
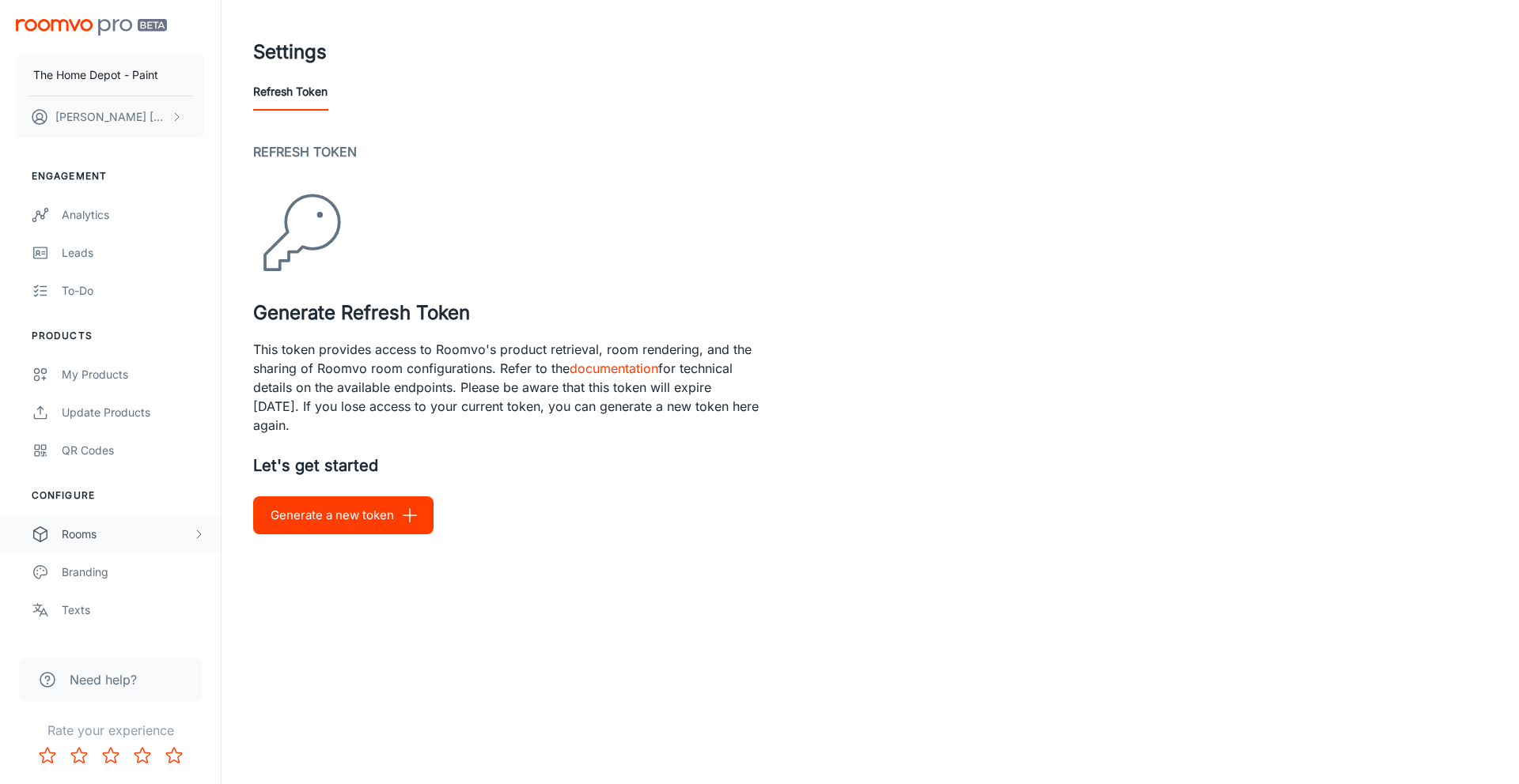
click at [108, 522] on div "Rooms" at bounding box center [110, 534] width 221 height 38
click at [391, 522] on button "Generate a new token" at bounding box center [343, 515] width 180 height 38
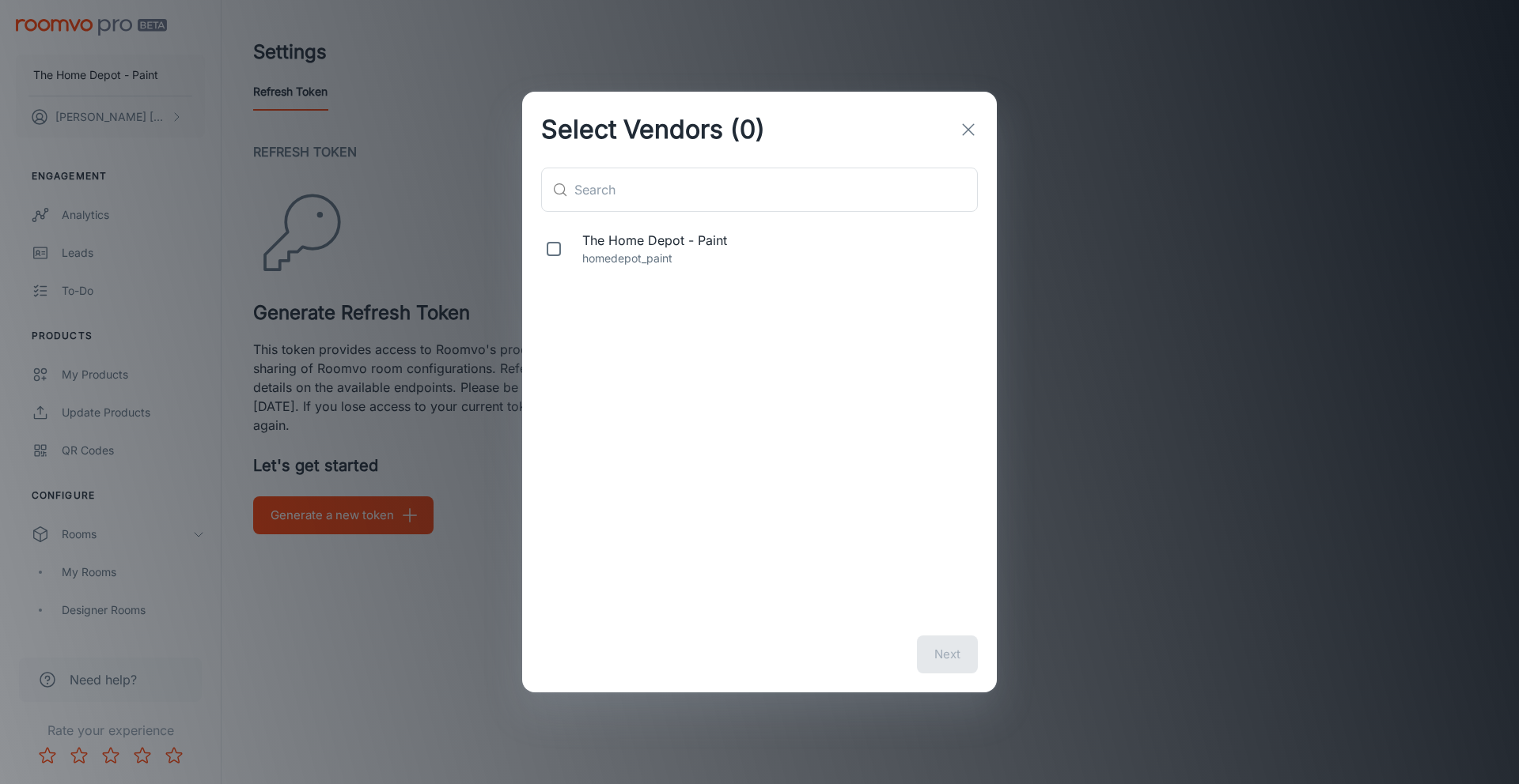
click at [627, 258] on p "homedepot_paint" at bounding box center [776, 259] width 390 height 18
checkbox input "true"
click at [967, 655] on button "Next" at bounding box center [947, 654] width 60 height 38
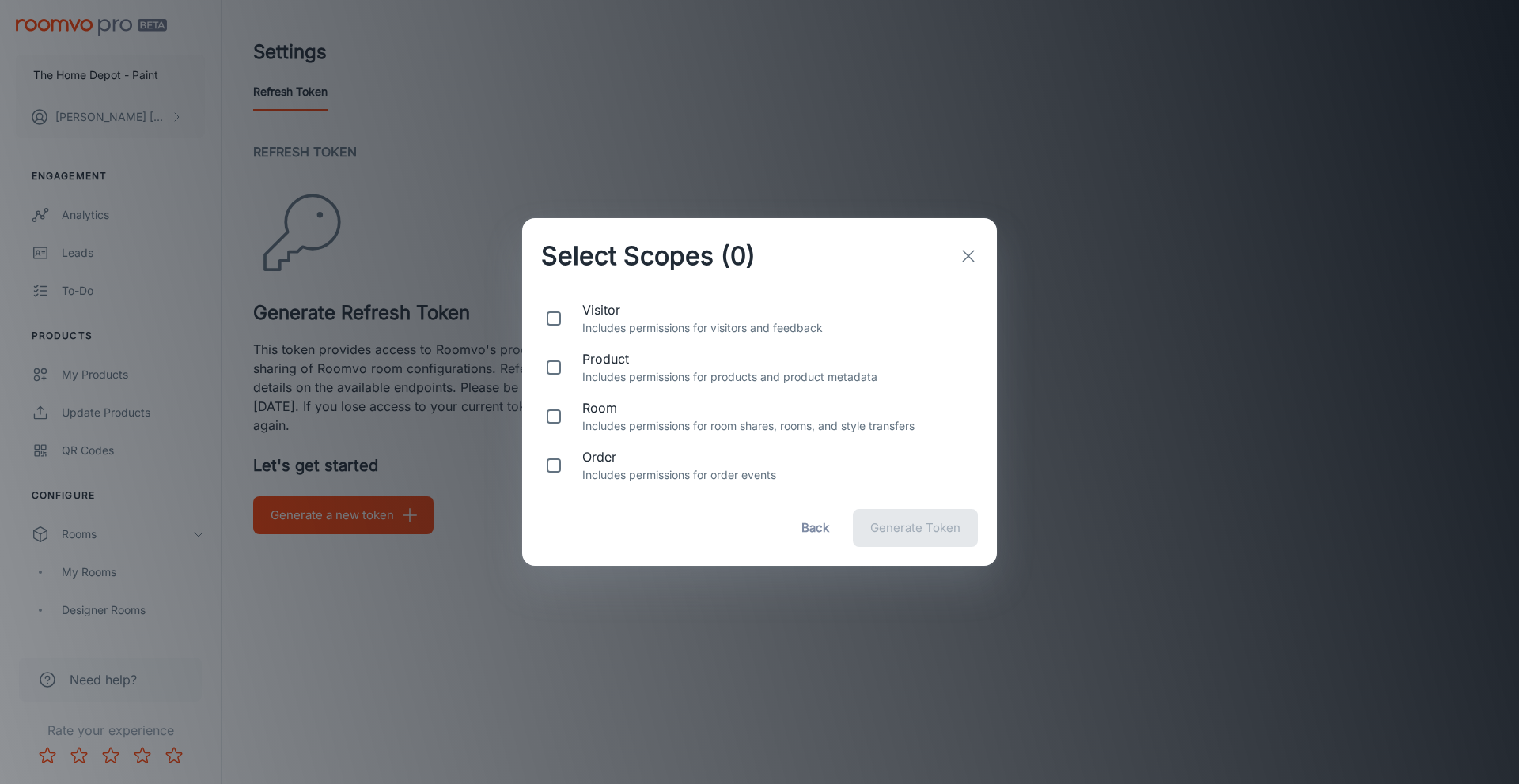
click at [706, 333] on p "Includes permissions for visitors and feedback" at bounding box center [776, 328] width 390 height 18
checkbox input "true"
click at [592, 434] on p "Includes permissions for room shares, rooms, and style transfers" at bounding box center [776, 426] width 390 height 18
checkbox input "true"
click at [814, 537] on button "Back" at bounding box center [814, 528] width 51 height 38
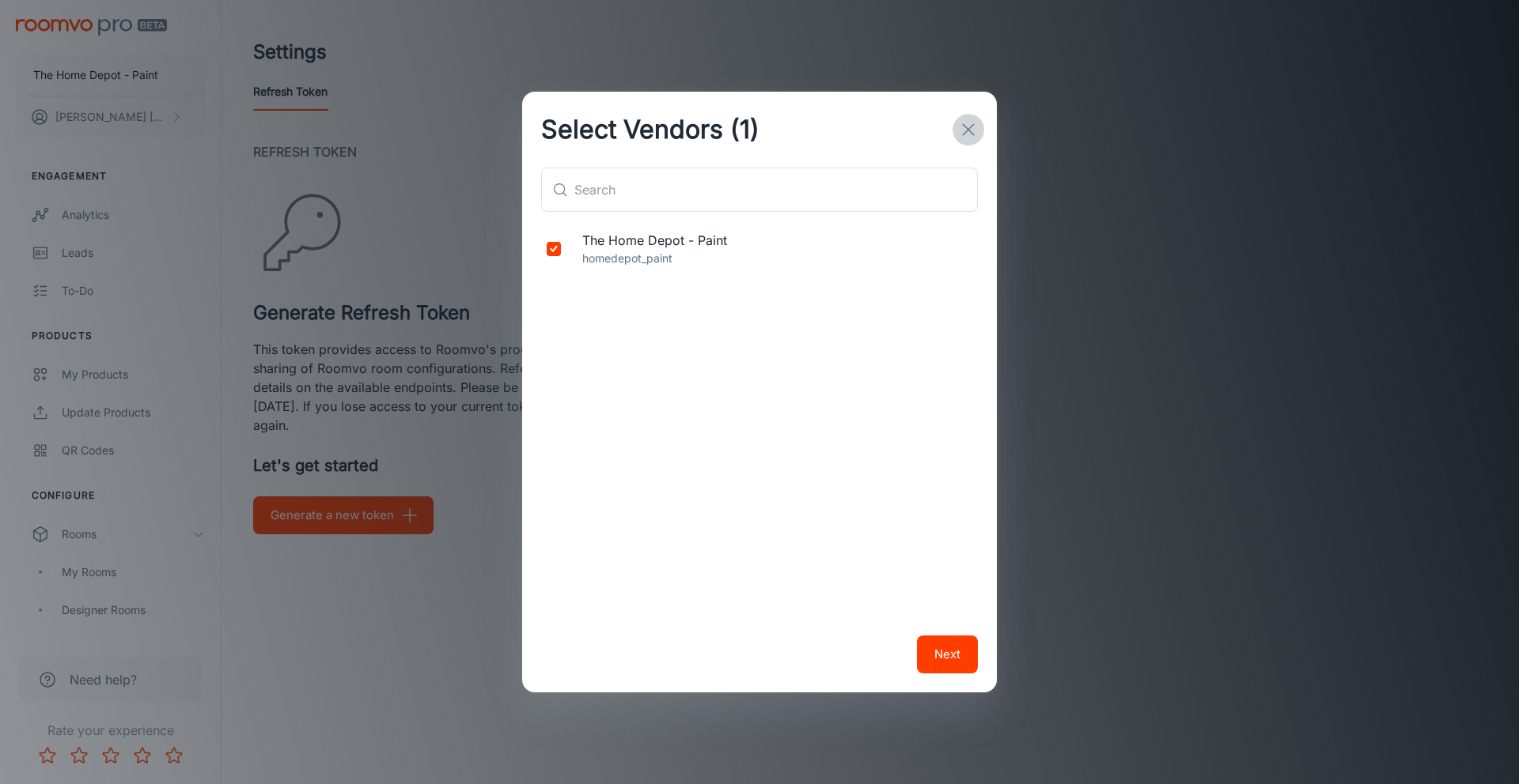
click at [965, 126] on line "button" at bounding box center [968, 129] width 11 height 11
checkbox input "false"
